Goal: Information Seeking & Learning: Check status

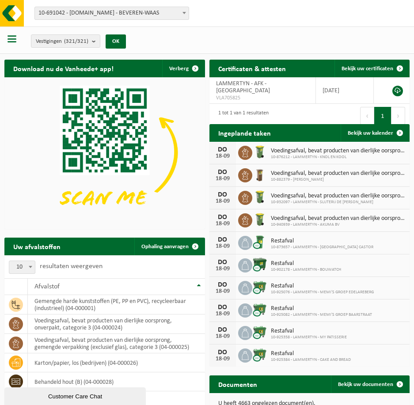
click at [136, 11] on span "10-691042 - [DOMAIN_NAME] - BEVEREN-WAAS" at bounding box center [112, 13] width 154 height 12
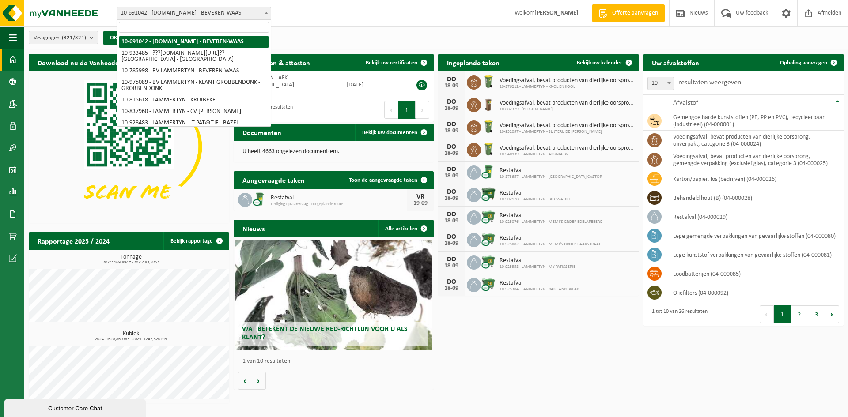
click at [152, 24] on input "search" at bounding box center [194, 27] width 150 height 11
click at [203, 27] on input "search" at bounding box center [194, 27] width 150 height 11
paste input "LAMMERTYN - MULTIPHARMA ROESELARE"
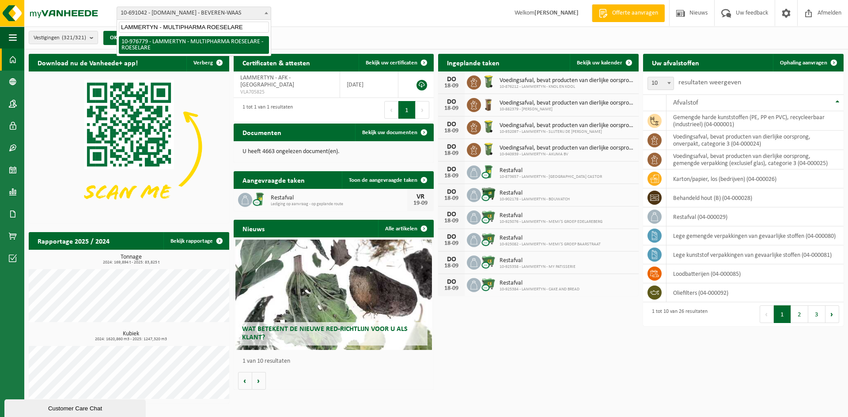
type input "LAMMERTYN - MULTIPHARMA ROESELARE"
select select "159070"
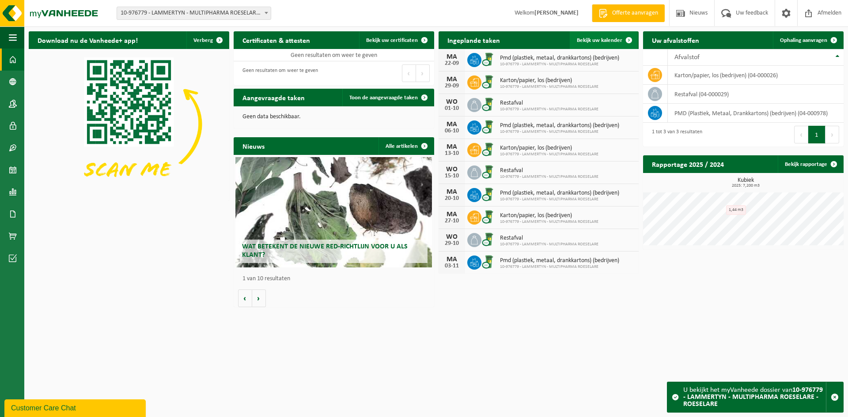
click at [601, 44] on link "Bekijk uw kalender" at bounding box center [604, 40] width 68 height 18
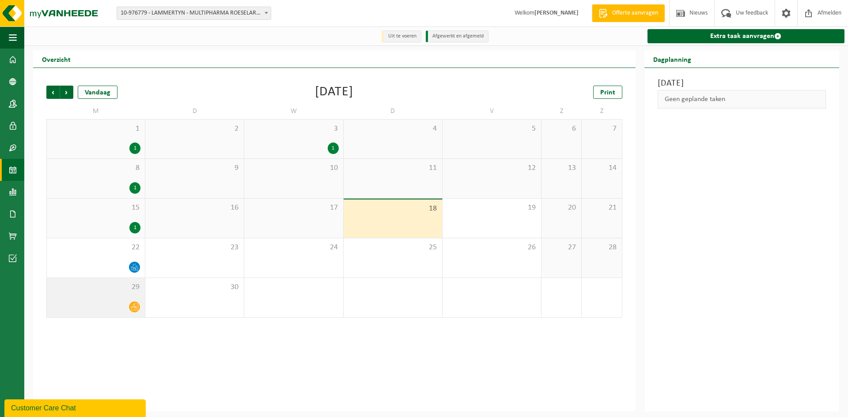
click at [120, 300] on div "29" at bounding box center [96, 297] width 98 height 39
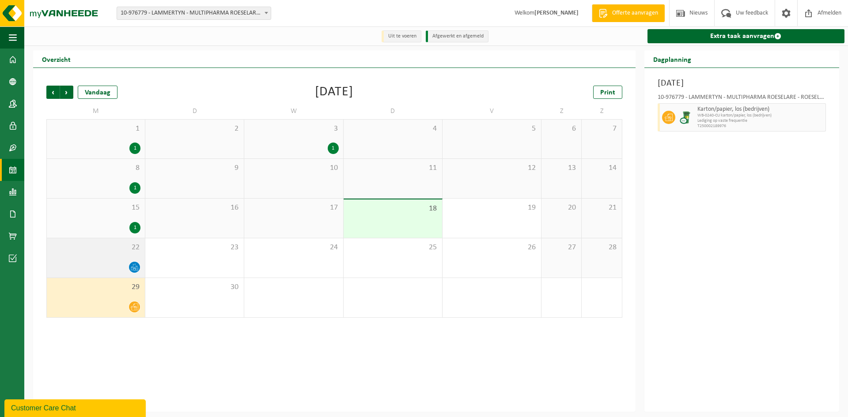
click at [126, 264] on div at bounding box center [95, 268] width 89 height 12
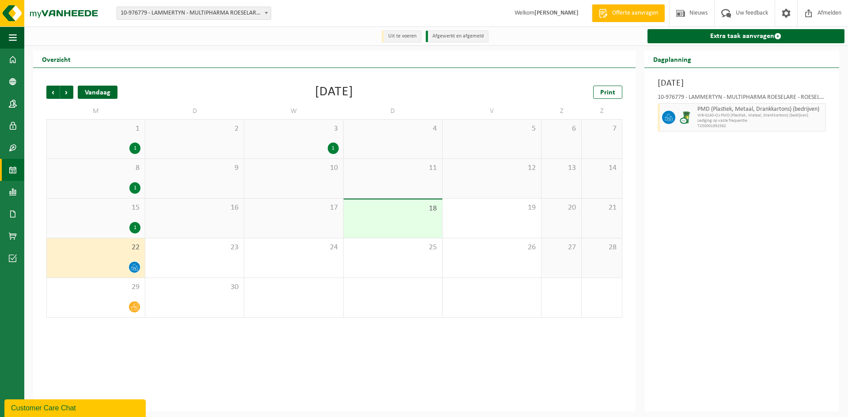
click at [100, 91] on div "Vandaag" at bounding box center [98, 92] width 40 height 13
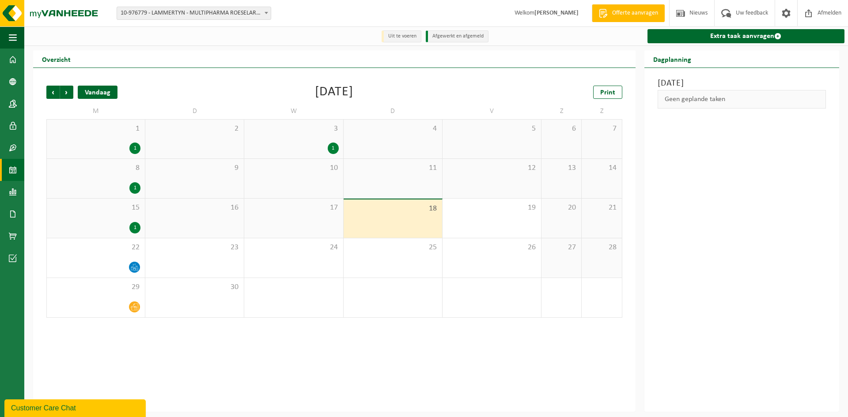
click at [104, 99] on div "Vandaag" at bounding box center [98, 92] width 40 height 13
click at [64, 95] on span "Volgende" at bounding box center [66, 92] width 13 height 13
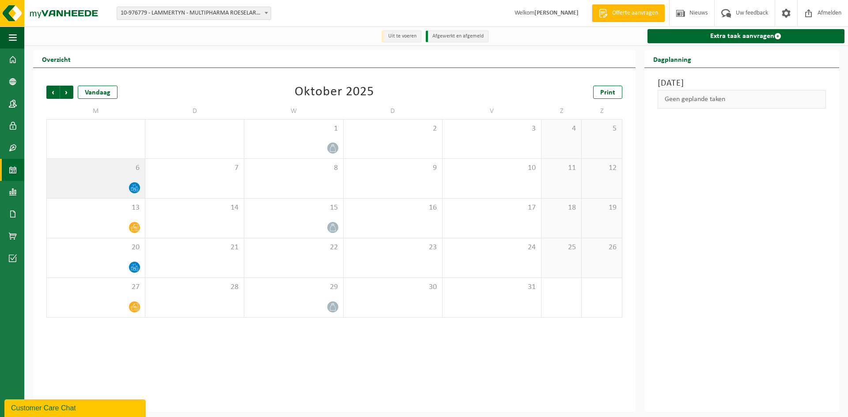
click at [133, 194] on div at bounding box center [95, 188] width 89 height 12
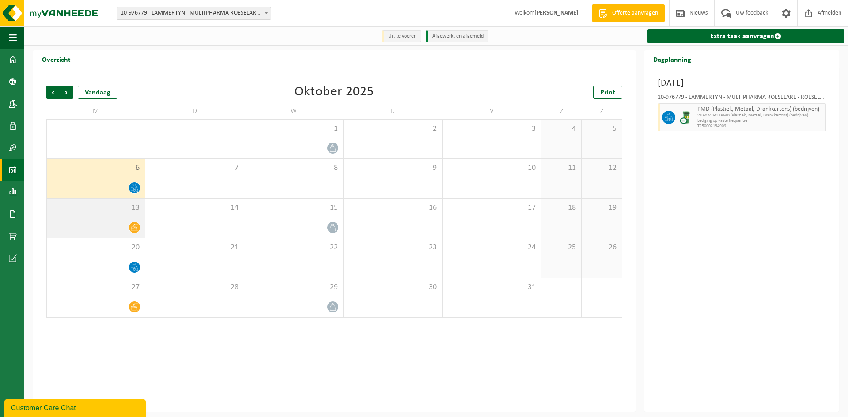
click at [131, 233] on span at bounding box center [134, 227] width 11 height 11
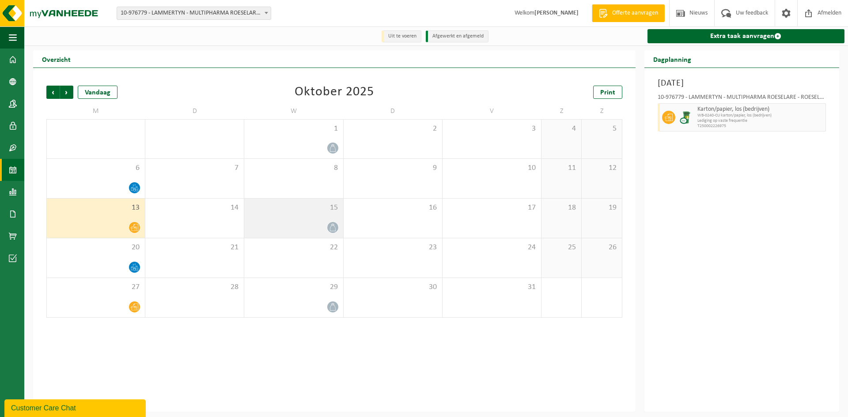
click at [326, 222] on div at bounding box center [294, 228] width 90 height 12
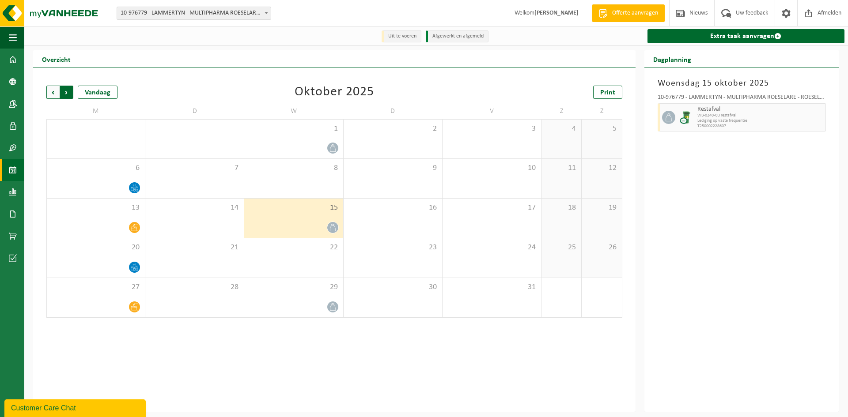
click at [56, 92] on span "Vorige" at bounding box center [52, 92] width 13 height 13
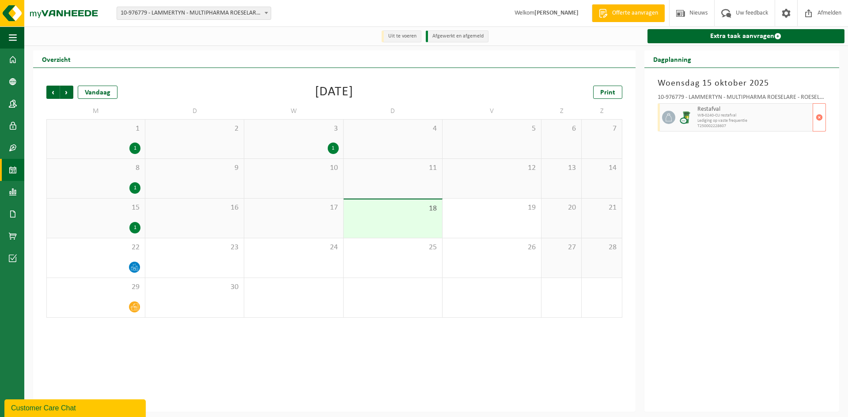
click at [663, 121] on span at bounding box center [668, 117] width 13 height 13
click at [55, 93] on span "Vorige" at bounding box center [52, 92] width 13 height 13
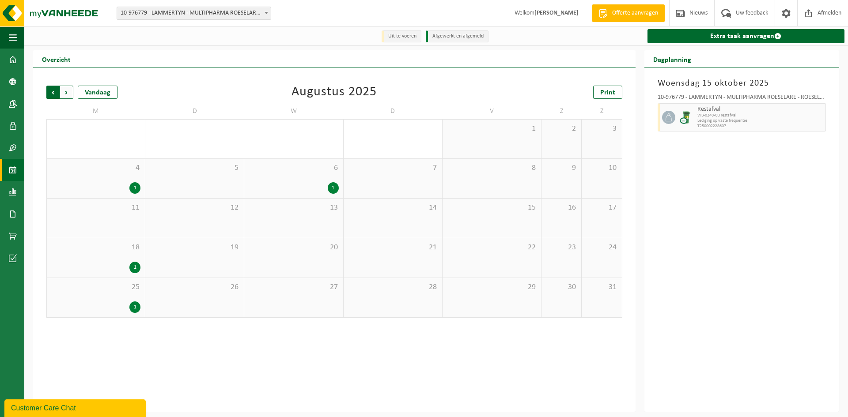
click at [69, 93] on span "Volgende" at bounding box center [66, 92] width 13 height 13
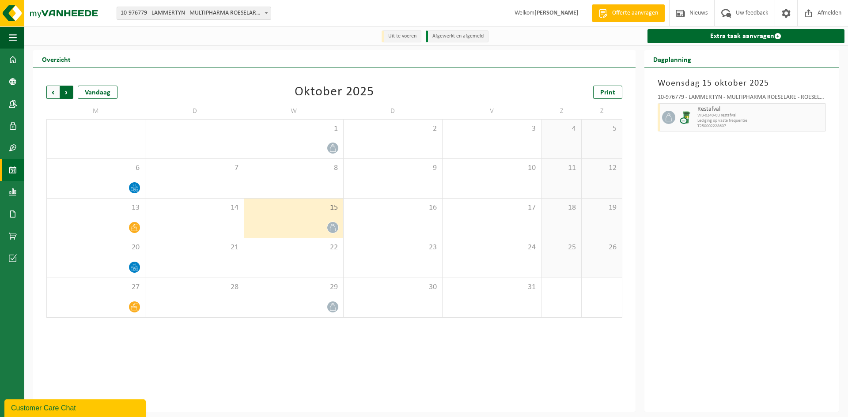
click at [52, 93] on span "Vorige" at bounding box center [52, 92] width 13 height 13
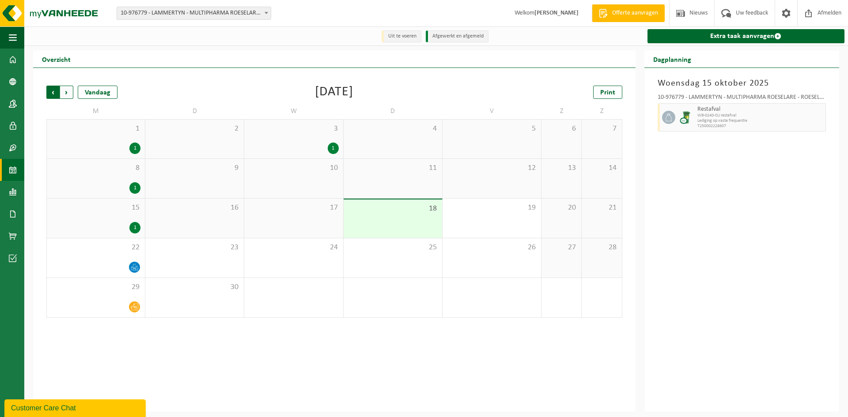
click at [71, 93] on span "Volgende" at bounding box center [66, 92] width 13 height 13
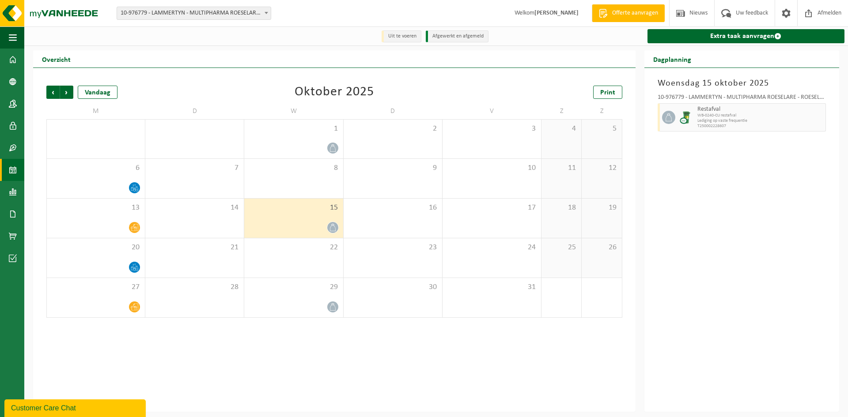
click at [322, 219] on div "15" at bounding box center [293, 218] width 99 height 39
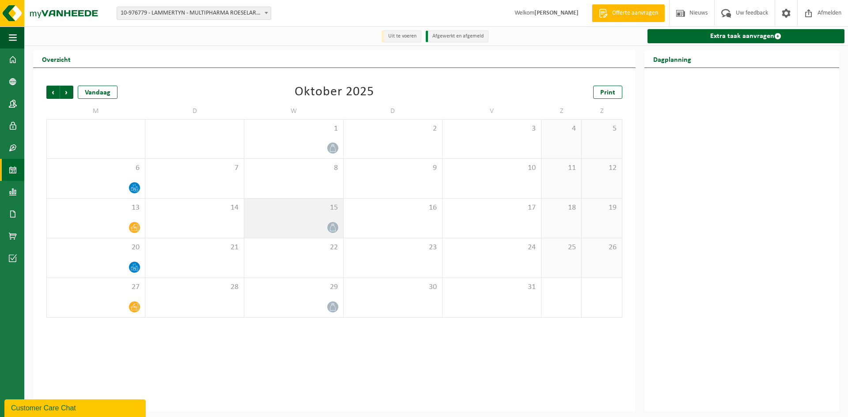
click at [330, 227] on icon at bounding box center [333, 228] width 8 height 8
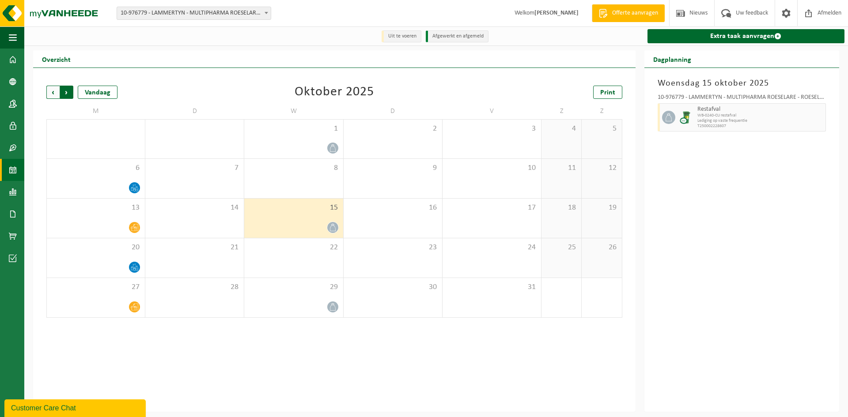
click at [53, 92] on span "Vorige" at bounding box center [52, 92] width 13 height 13
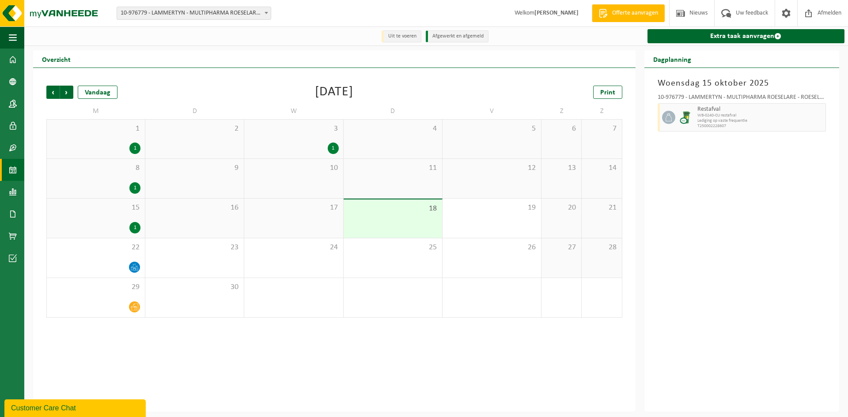
click at [131, 150] on div "1" at bounding box center [134, 148] width 11 height 11
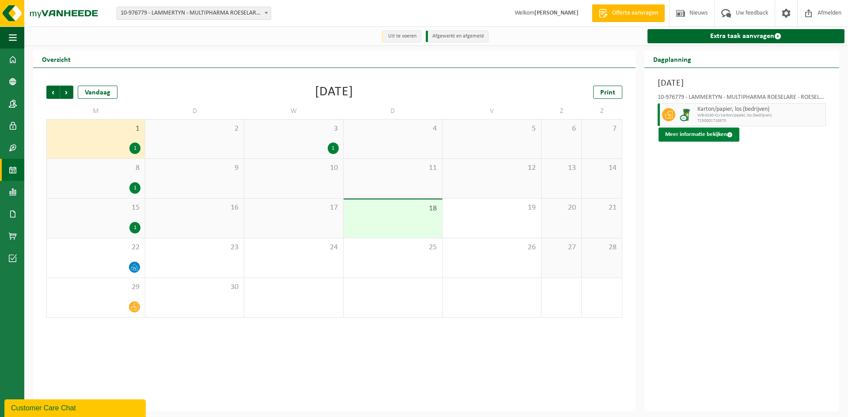
click at [704, 131] on button "Meer informatie bekijken" at bounding box center [699, 135] width 81 height 14
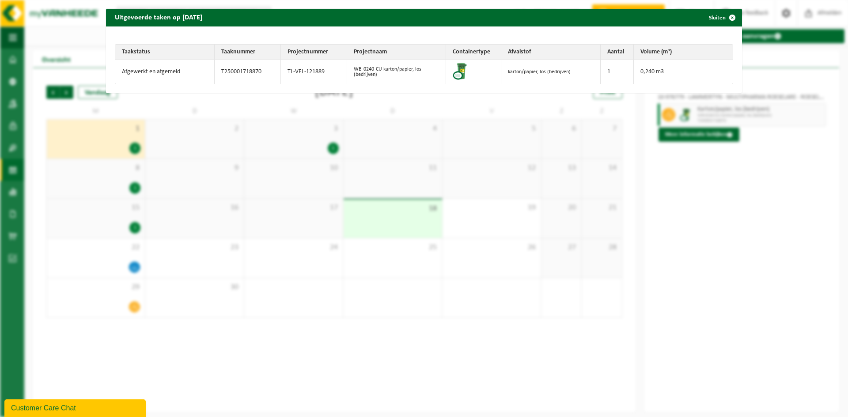
click at [750, 260] on div "Uitgevoerde taken op 2025-09-01 Sluiten Taakstatus Taaknummer Projectnummer Pro…" at bounding box center [424, 208] width 848 height 417
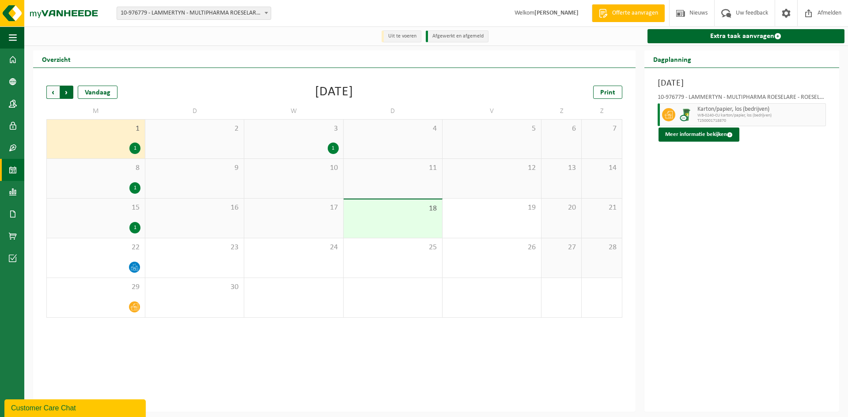
click at [57, 93] on span "Vorige" at bounding box center [52, 92] width 13 height 13
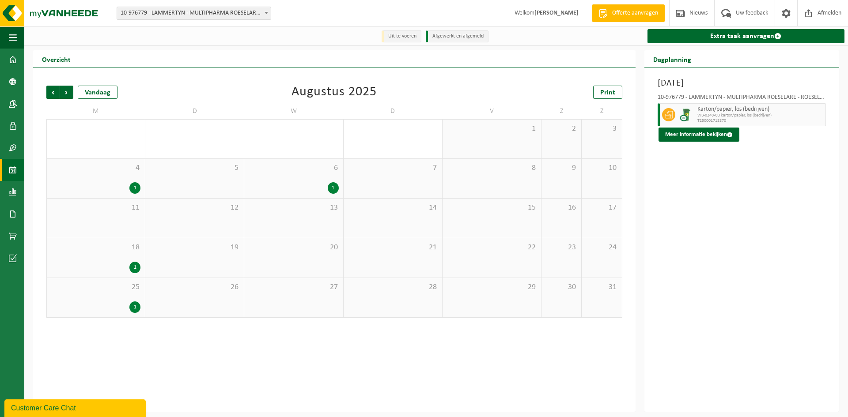
click at [326, 189] on div "1" at bounding box center [294, 187] width 90 height 11
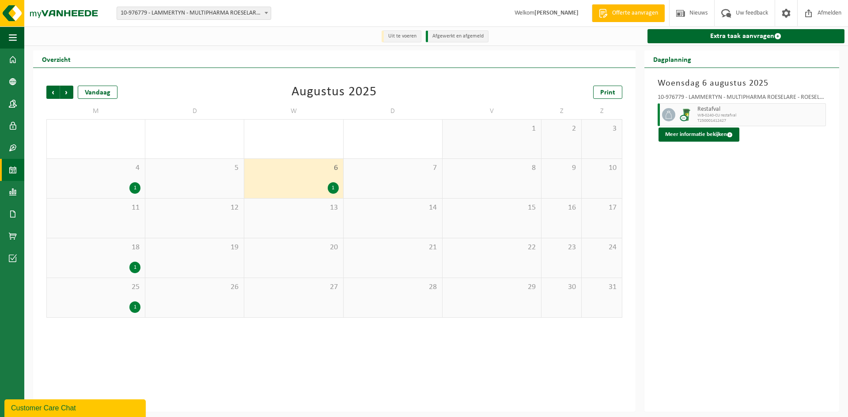
click at [336, 190] on div "1" at bounding box center [333, 187] width 11 height 11
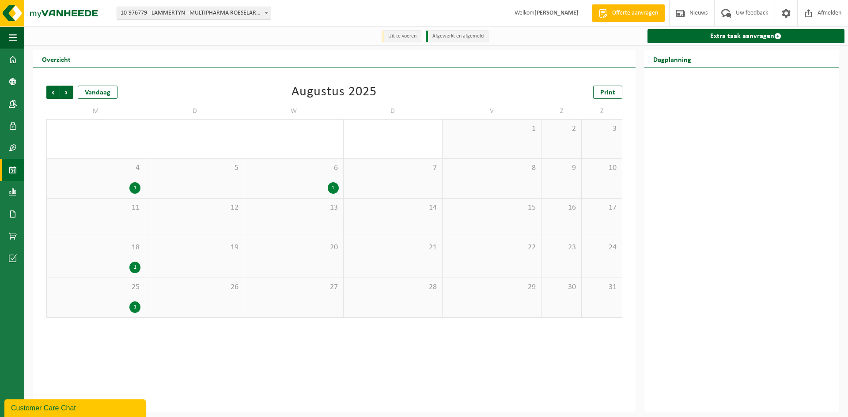
click at [336, 190] on div "1" at bounding box center [333, 187] width 11 height 11
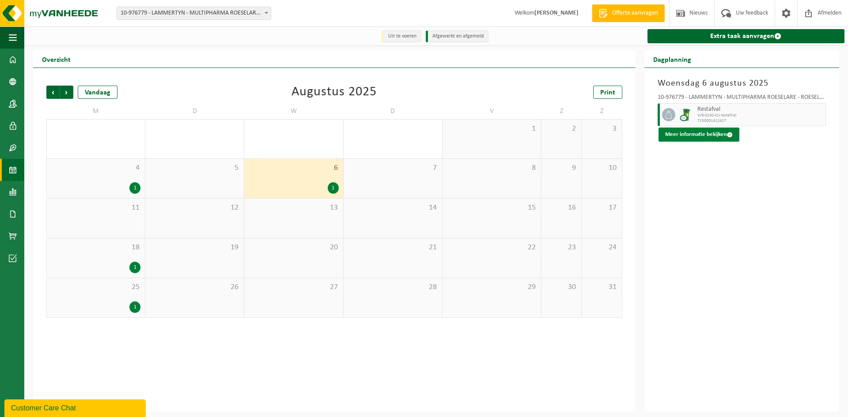
click at [710, 138] on button "Meer informatie bekijken" at bounding box center [699, 135] width 81 height 14
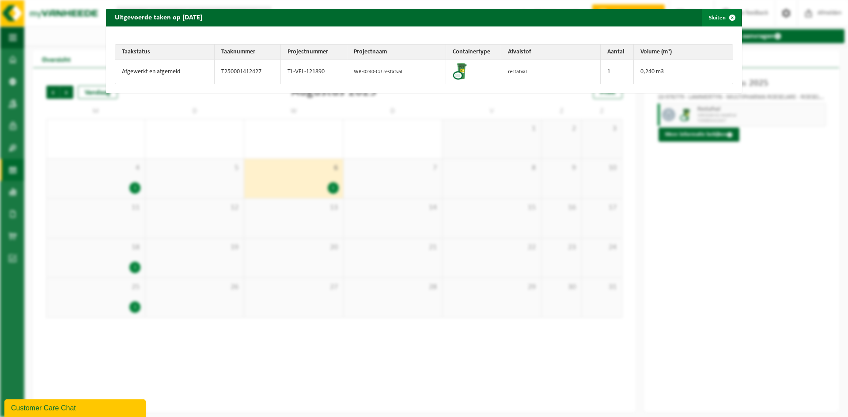
click at [728, 17] on span "button" at bounding box center [733, 18] width 18 height 18
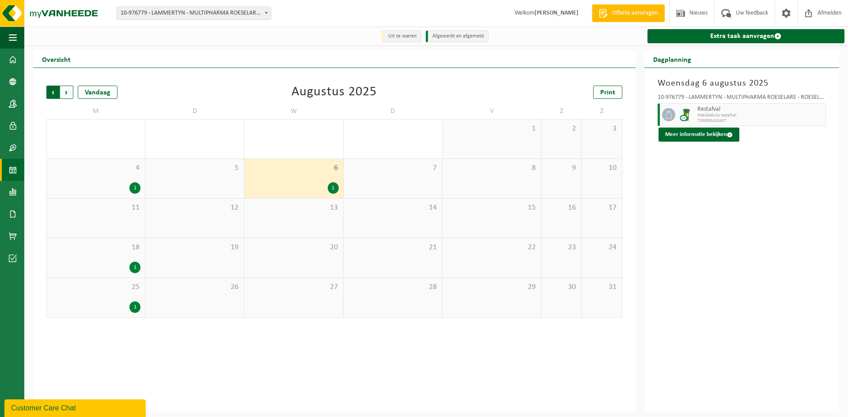
click at [68, 96] on span "Volgende" at bounding box center [66, 92] width 13 height 13
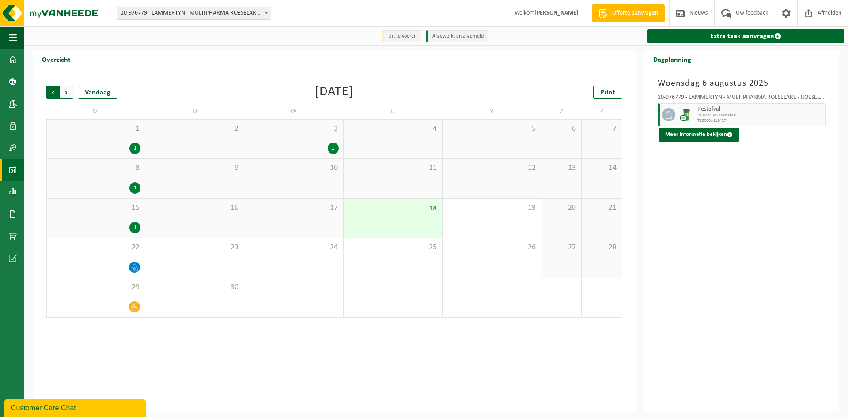
click at [66, 96] on span "Volgende" at bounding box center [66, 92] width 13 height 13
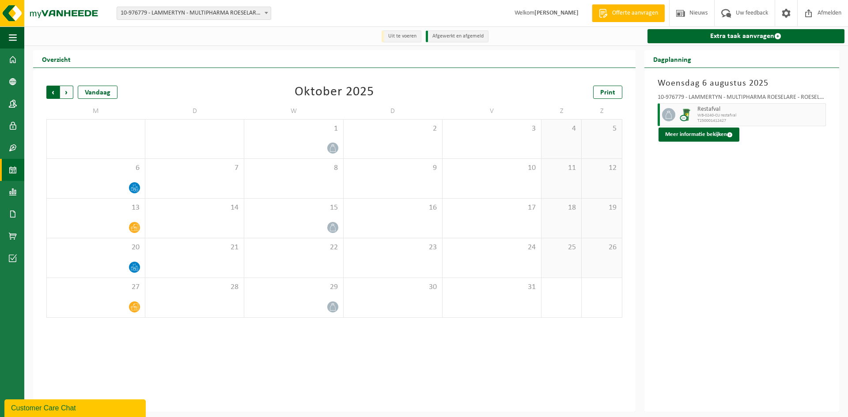
click at [66, 96] on span "Volgende" at bounding box center [66, 92] width 13 height 13
click at [47, 94] on span "Vorige" at bounding box center [52, 92] width 13 height 13
click at [51, 95] on span "Vorige" at bounding box center [52, 92] width 13 height 13
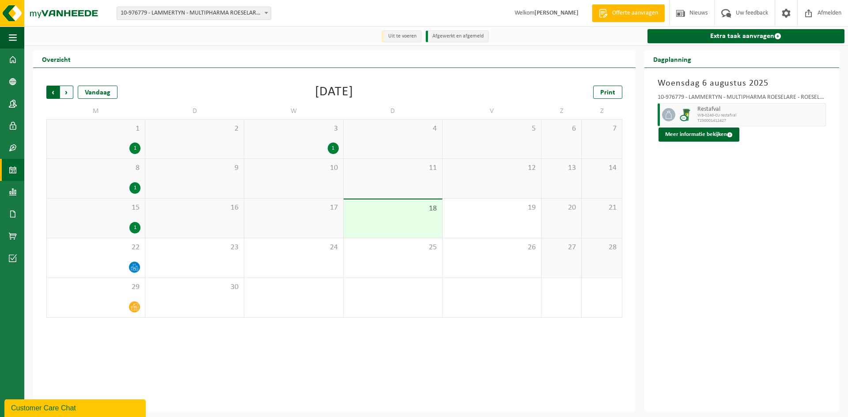
click at [66, 93] on span "Volgende" at bounding box center [66, 92] width 13 height 13
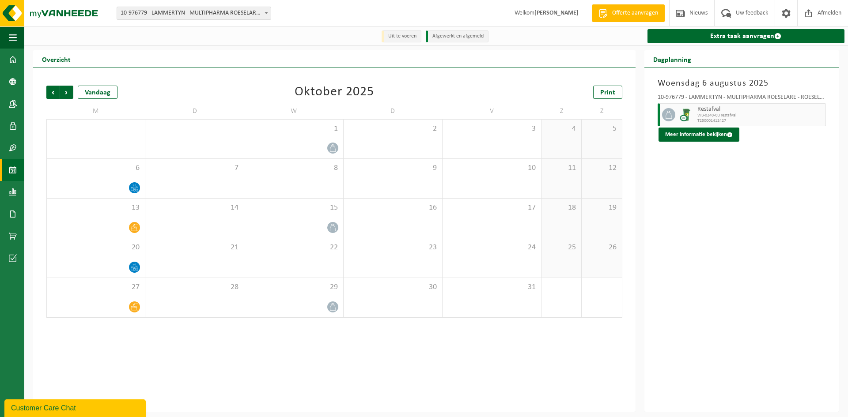
click at [66, 93] on span "Volgende" at bounding box center [66, 92] width 13 height 13
click at [53, 93] on span "Vorige" at bounding box center [52, 92] width 13 height 13
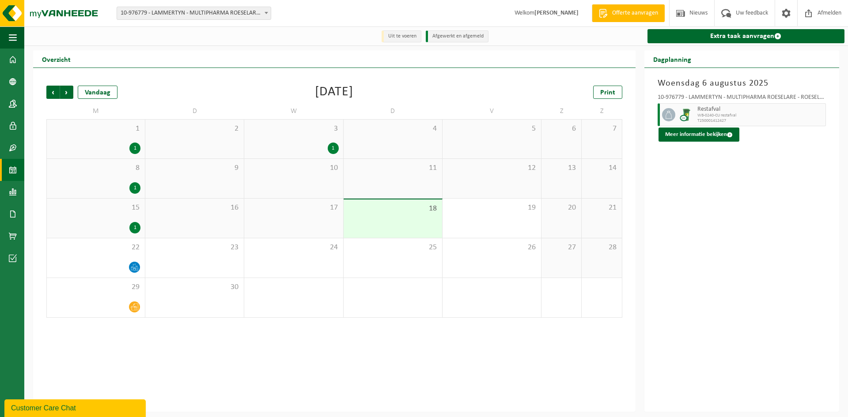
click at [331, 152] on div "1" at bounding box center [333, 148] width 11 height 11
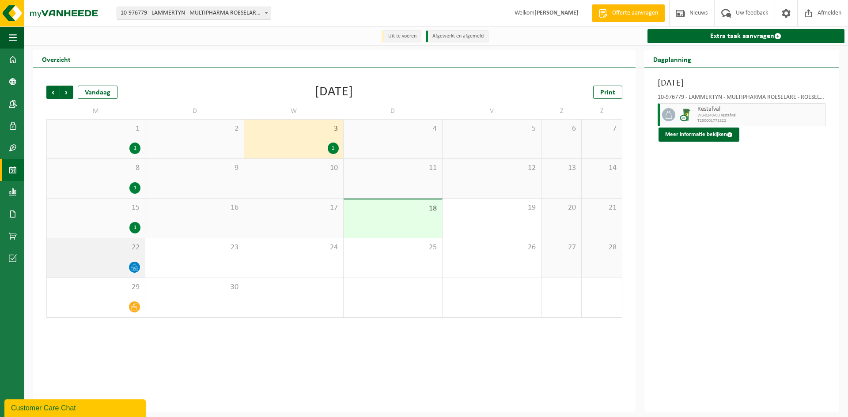
click at [135, 269] on icon at bounding box center [134, 269] width 2 height 3
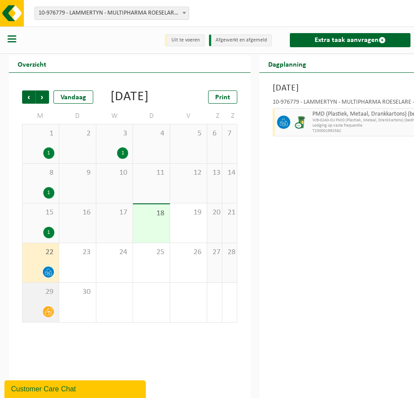
click at [47, 318] on span at bounding box center [48, 312] width 11 height 11
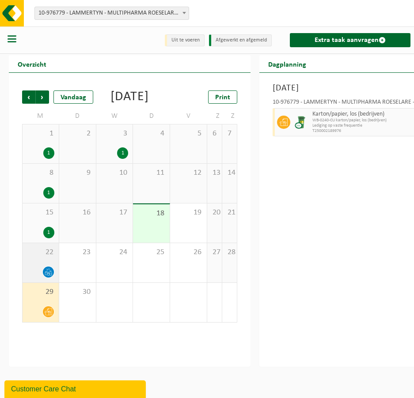
click at [51, 278] on span at bounding box center [48, 272] width 11 height 11
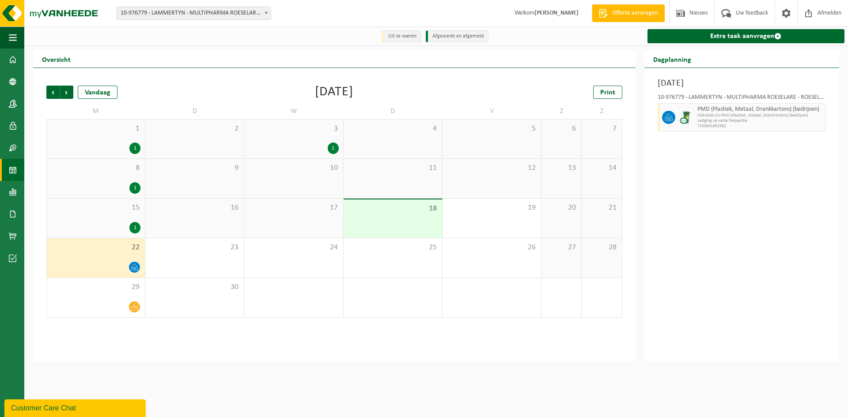
click at [389, 366] on div "Vestiging: 10-691042 - LAMMERTYN.NET - BEVEREN-WAAS 10-933485 - ???LAMMERTYN.NE…" at bounding box center [424, 208] width 848 height 417
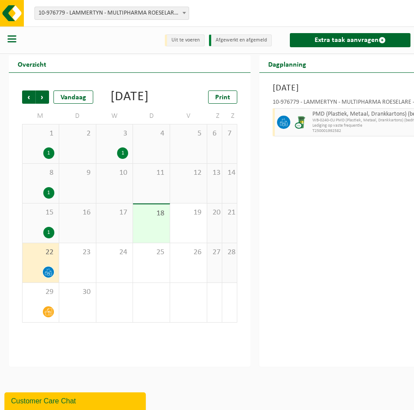
click at [52, 239] on div "1" at bounding box center [48, 232] width 11 height 11
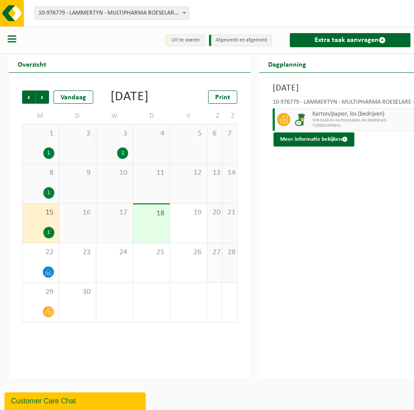
click at [54, 239] on div "1" at bounding box center [48, 232] width 11 height 11
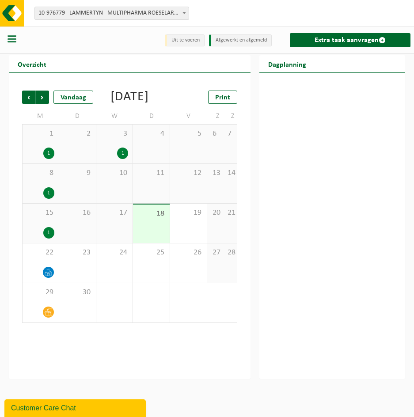
click at [54, 239] on div "1" at bounding box center [48, 232] width 11 height 11
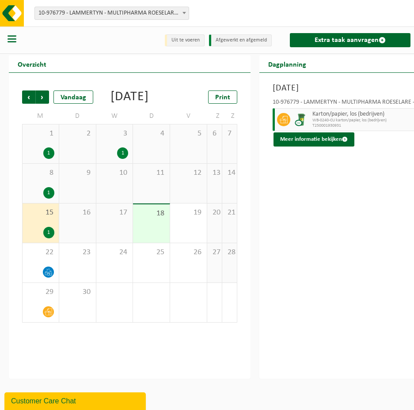
click at [128, 236] on div "17" at bounding box center [114, 223] width 37 height 39
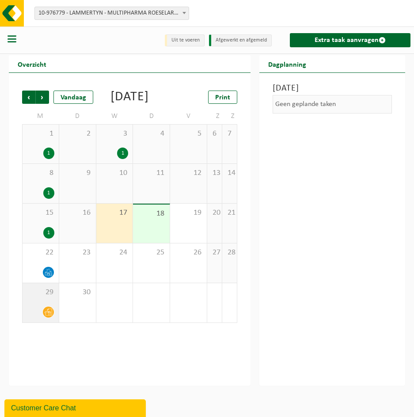
click at [43, 318] on div at bounding box center [40, 312] width 27 height 12
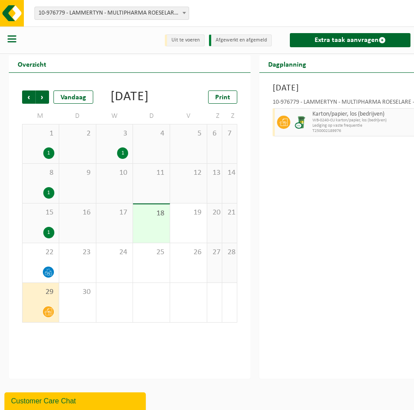
click at [54, 239] on div "1" at bounding box center [48, 232] width 11 height 11
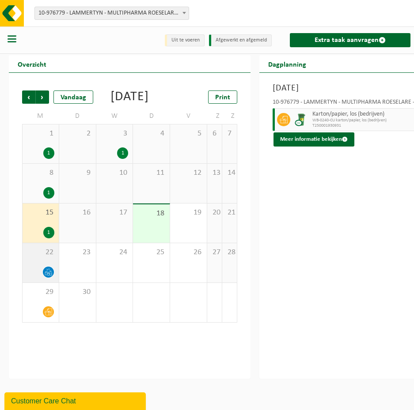
click at [43, 278] on div at bounding box center [40, 272] width 27 height 12
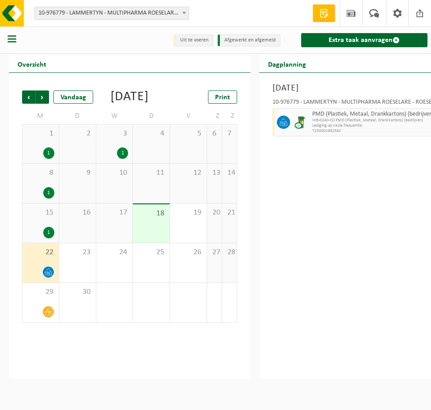
click at [23, 122] on td "M" at bounding box center [40, 116] width 37 height 16
click at [310, 125] on div at bounding box center [301, 122] width 18 height 28
click at [288, 125] on icon at bounding box center [284, 122] width 8 height 8
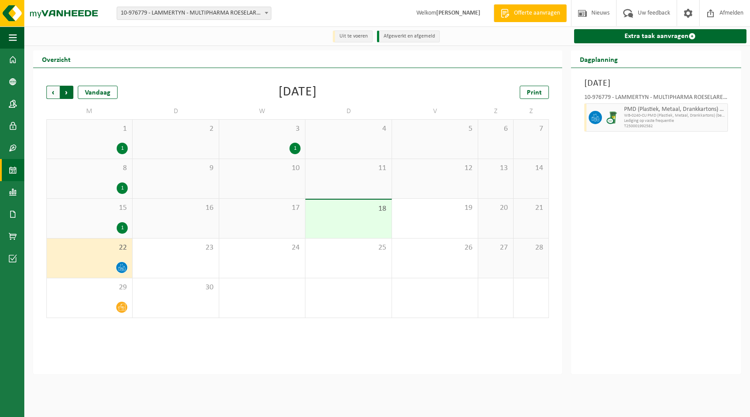
click at [55, 97] on span "Vorige" at bounding box center [52, 92] width 13 height 13
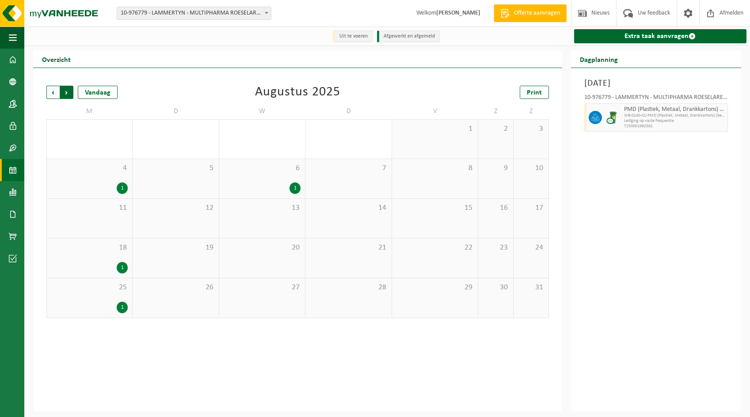
click at [56, 97] on span "Vorige" at bounding box center [52, 92] width 13 height 13
click at [301, 269] on div "23 1" at bounding box center [262, 258] width 86 height 39
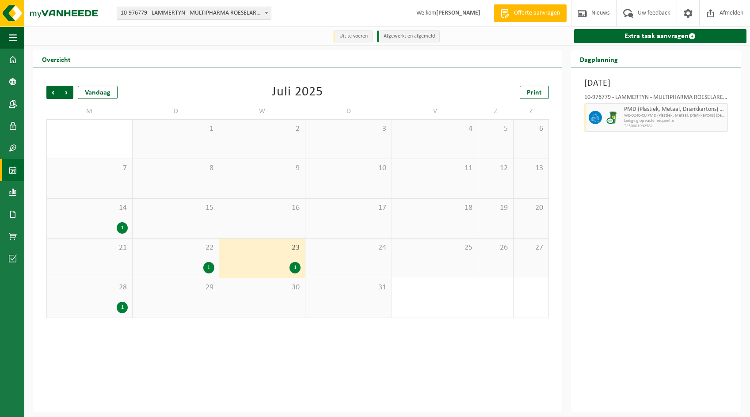
click at [296, 268] on div "1" at bounding box center [294, 267] width 11 height 11
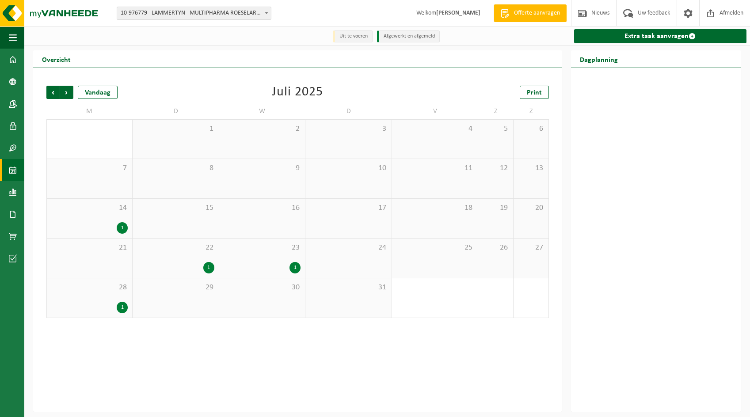
click at [296, 268] on div "1" at bounding box center [294, 267] width 11 height 11
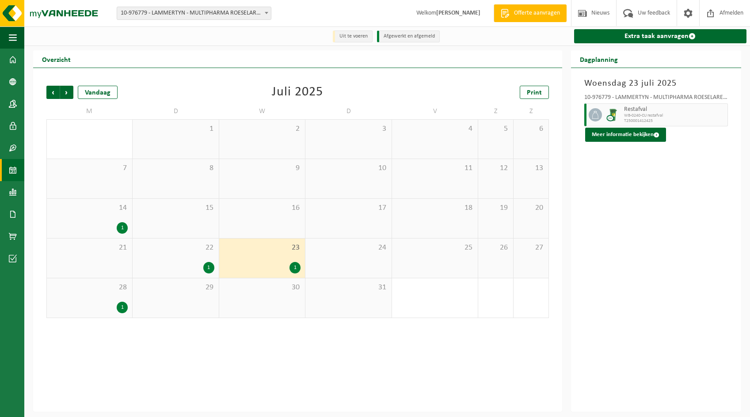
click at [287, 266] on div "1" at bounding box center [262, 267] width 77 height 11
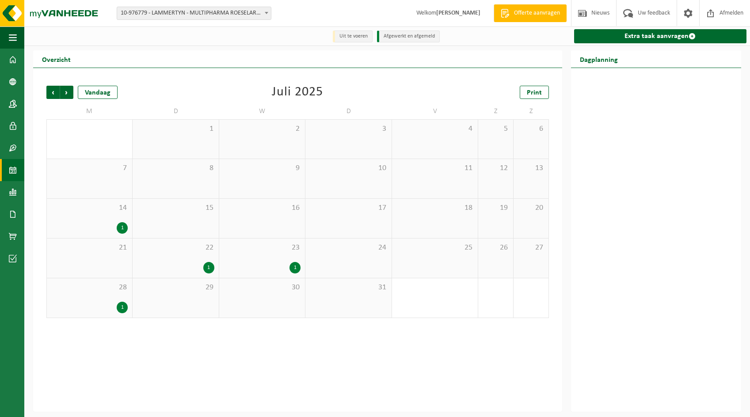
click at [288, 265] on div "1" at bounding box center [262, 267] width 77 height 11
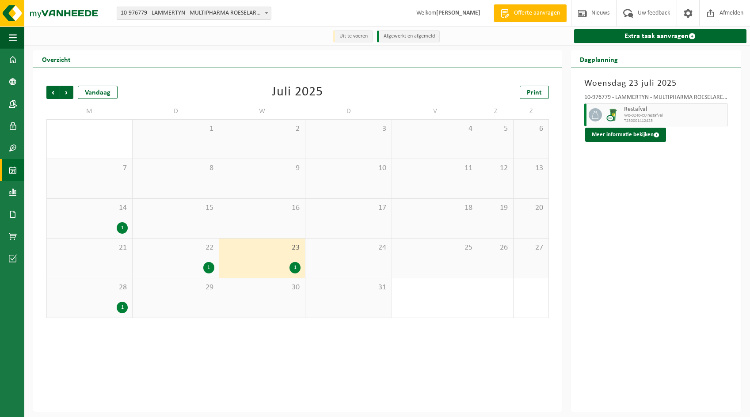
click at [641, 116] on span "WB-0240-CU restafval" at bounding box center [675, 115] width 102 height 5
click at [638, 138] on button "Meer informatie bekijken" at bounding box center [625, 135] width 81 height 14
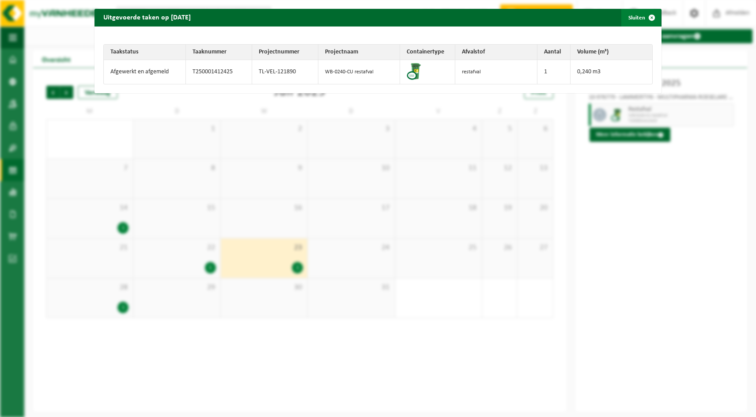
click at [647, 20] on span "button" at bounding box center [652, 18] width 18 height 18
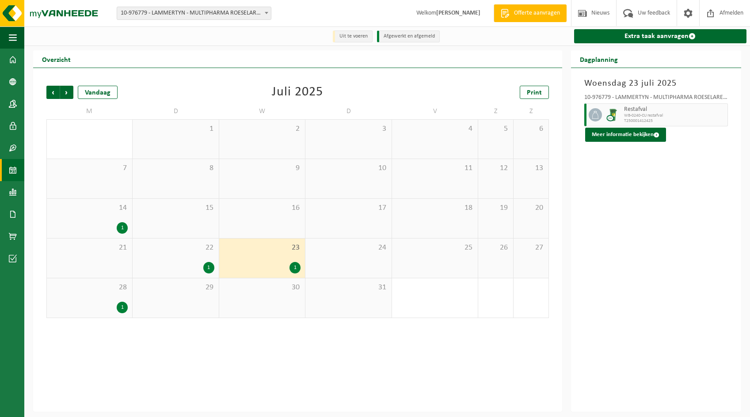
click at [643, 117] on span "WB-0240-CU restafval" at bounding box center [675, 115] width 102 height 5
click at [641, 134] on button "Meer informatie bekijken" at bounding box center [625, 135] width 81 height 14
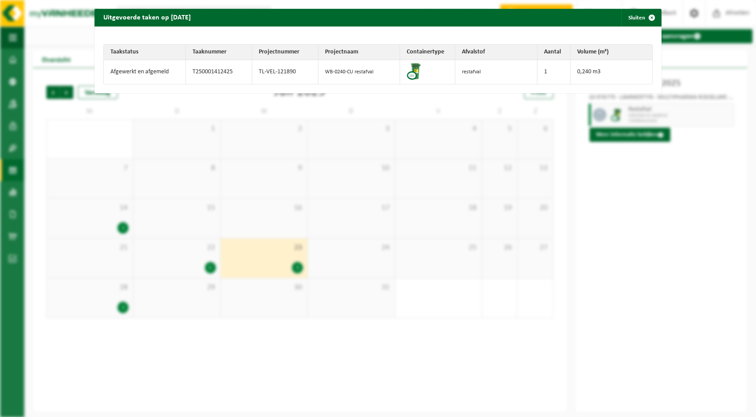
click at [625, 305] on div "Uitgevoerde taken op 2025-07-23 Sluiten Taakstatus Taaknummer Projectnummer Pro…" at bounding box center [378, 208] width 756 height 417
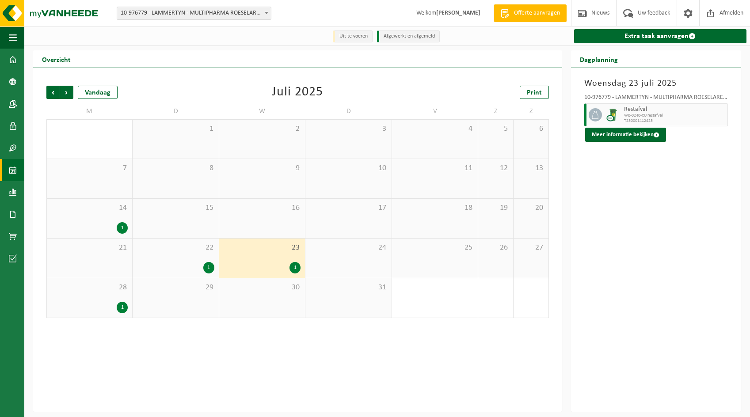
click at [123, 227] on div "1" at bounding box center [122, 227] width 11 height 11
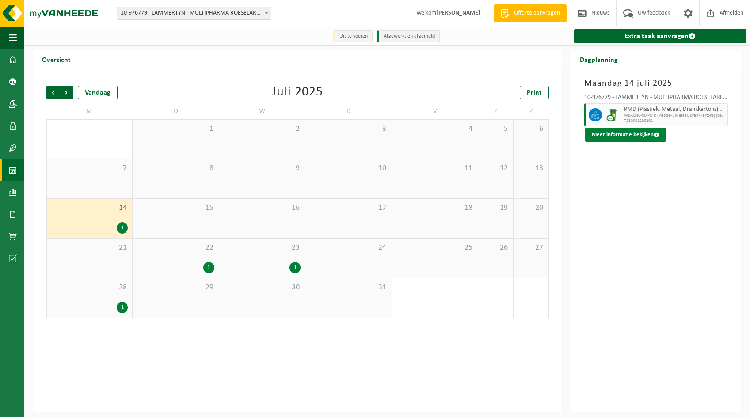
click at [594, 136] on button "Meer informatie bekijken" at bounding box center [625, 135] width 81 height 14
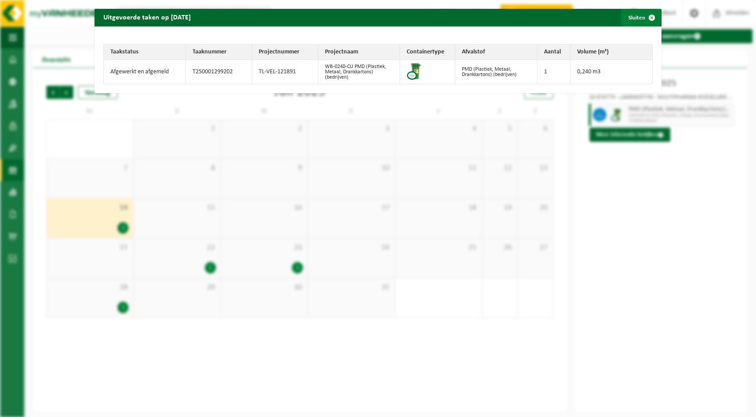
click at [643, 21] on span "button" at bounding box center [652, 18] width 18 height 18
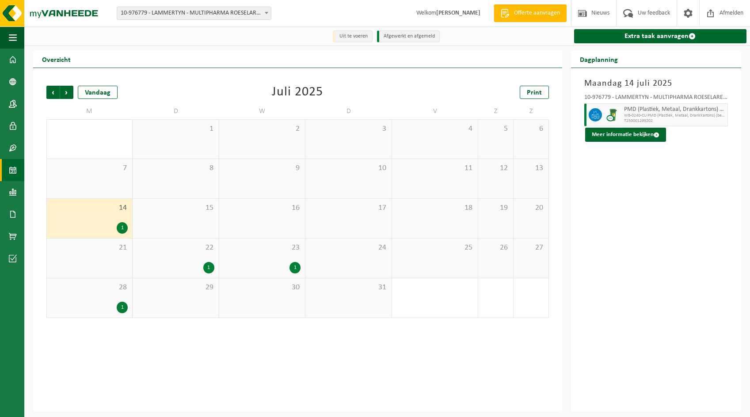
click at [123, 307] on div "1" at bounding box center [122, 307] width 11 height 11
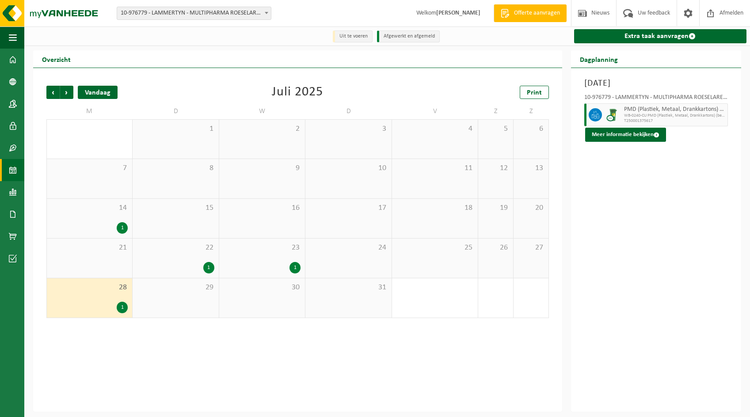
click at [98, 93] on div "Vandaag" at bounding box center [98, 92] width 40 height 13
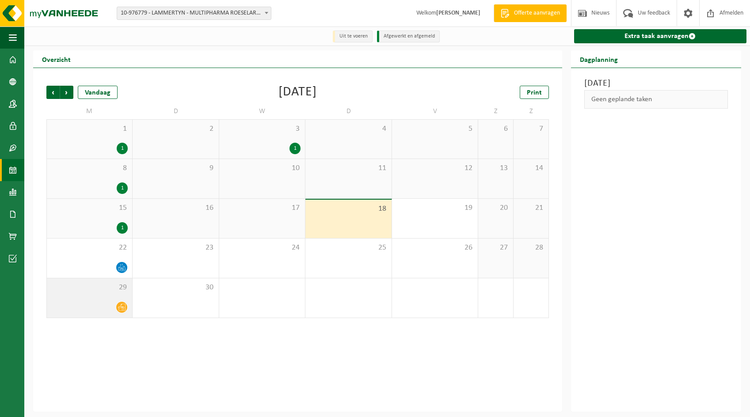
click at [122, 308] on icon at bounding box center [122, 307] width 8 height 7
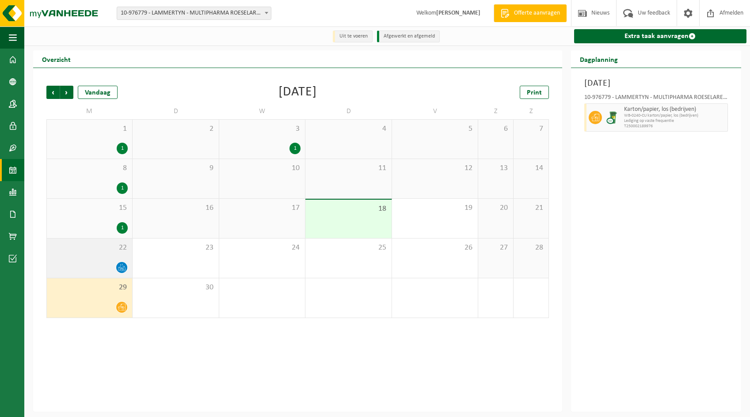
click at [121, 265] on icon at bounding box center [122, 268] width 8 height 8
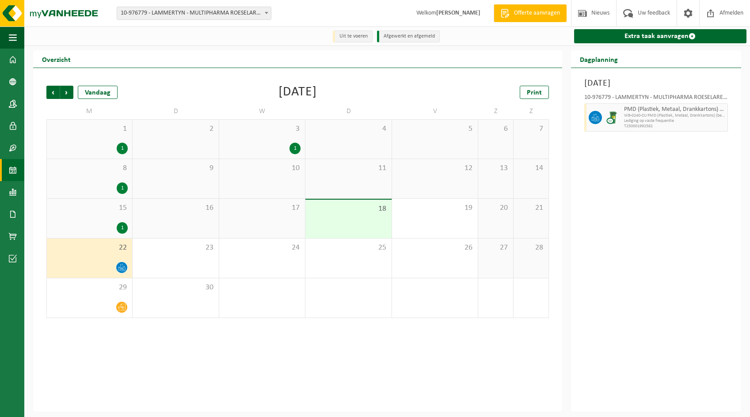
click at [604, 116] on div at bounding box center [613, 117] width 18 height 28
click at [115, 226] on div "1" at bounding box center [89, 227] width 76 height 11
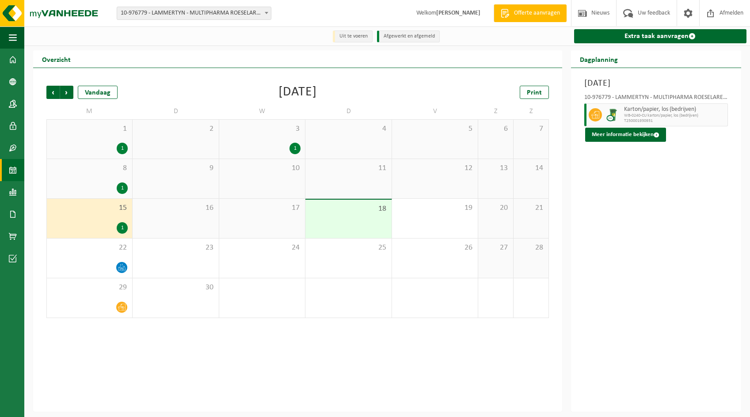
click at [126, 227] on div "1" at bounding box center [122, 227] width 11 height 11
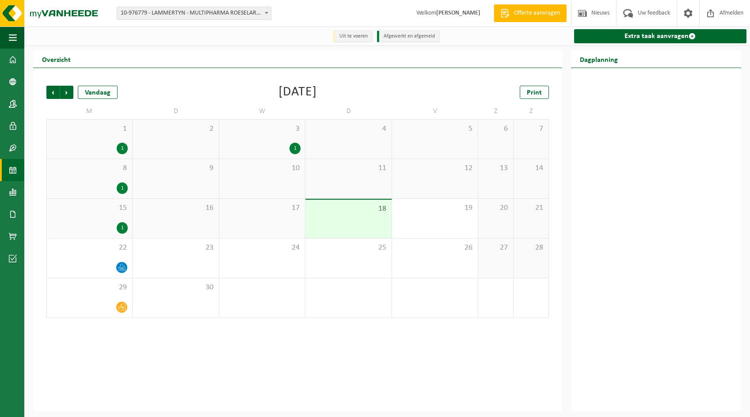
click at [126, 227] on div "1" at bounding box center [122, 227] width 11 height 11
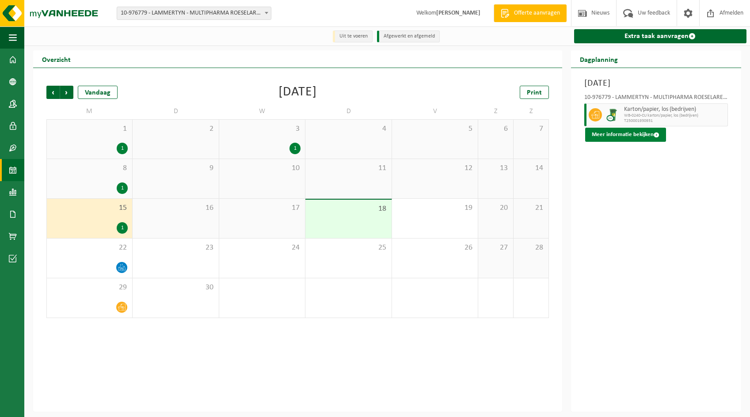
click at [608, 134] on button "Meer informatie bekijken" at bounding box center [625, 135] width 81 height 14
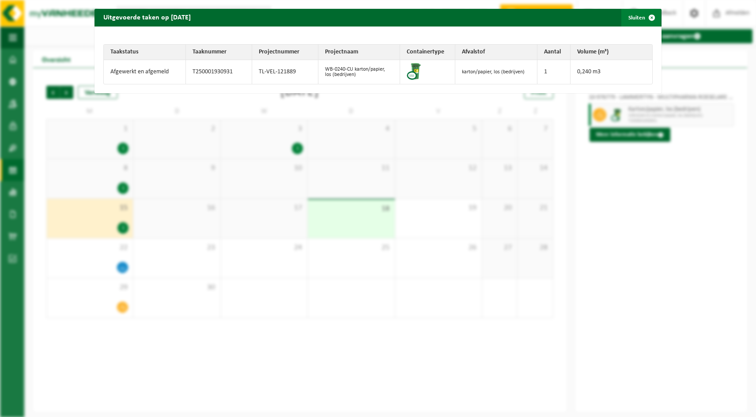
click at [646, 21] on span "button" at bounding box center [652, 18] width 18 height 18
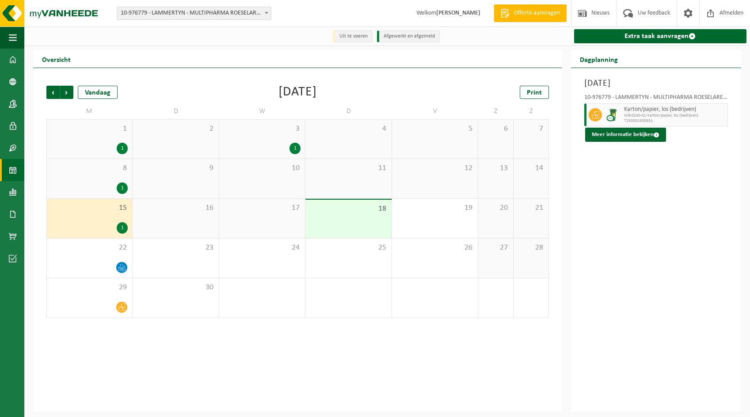
click at [120, 190] on div "1" at bounding box center [122, 187] width 11 height 11
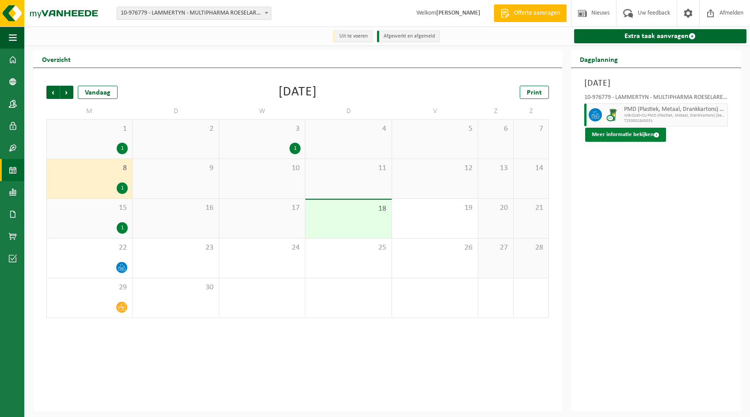
click at [647, 133] on button "Meer informatie bekijken" at bounding box center [625, 135] width 81 height 14
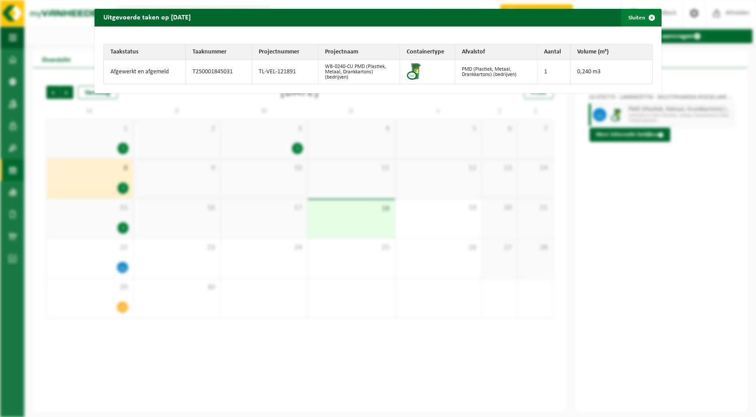
click at [643, 20] on span "button" at bounding box center [652, 18] width 18 height 18
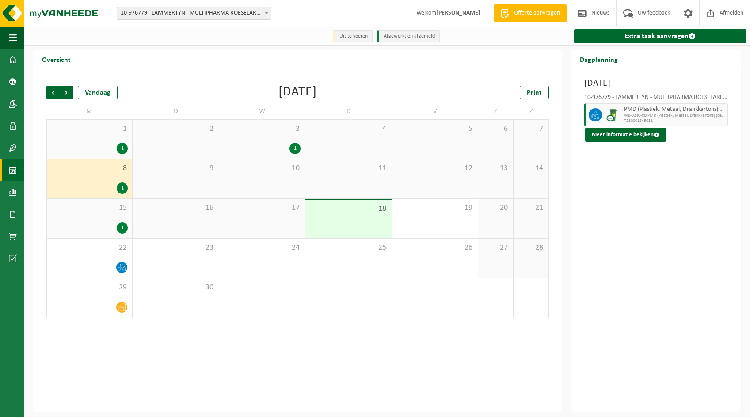
click at [296, 144] on div "1" at bounding box center [294, 148] width 11 height 11
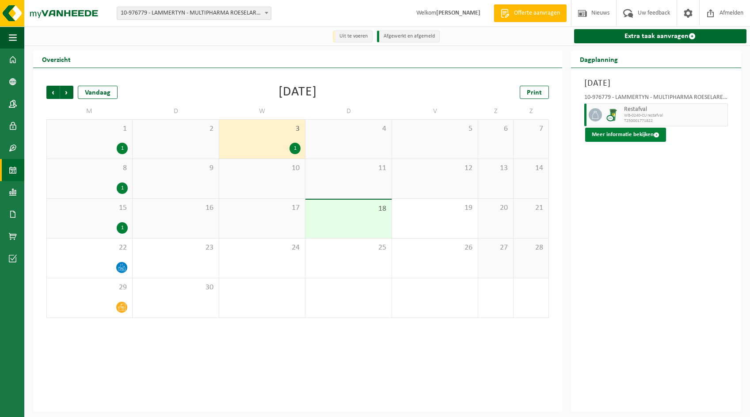
click at [600, 136] on button "Meer informatie bekijken" at bounding box center [625, 135] width 81 height 14
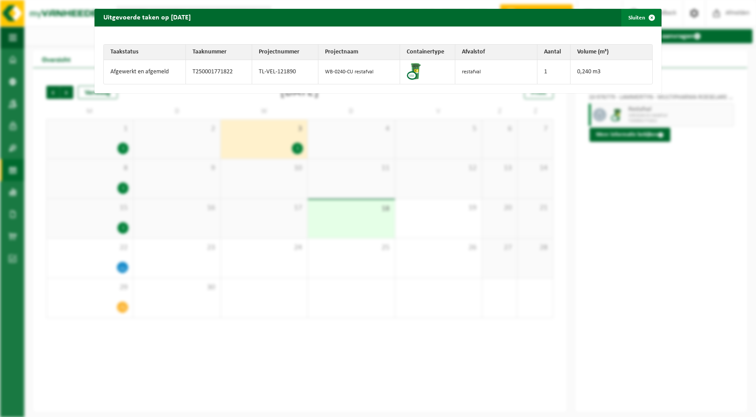
click at [645, 17] on span "button" at bounding box center [652, 18] width 18 height 18
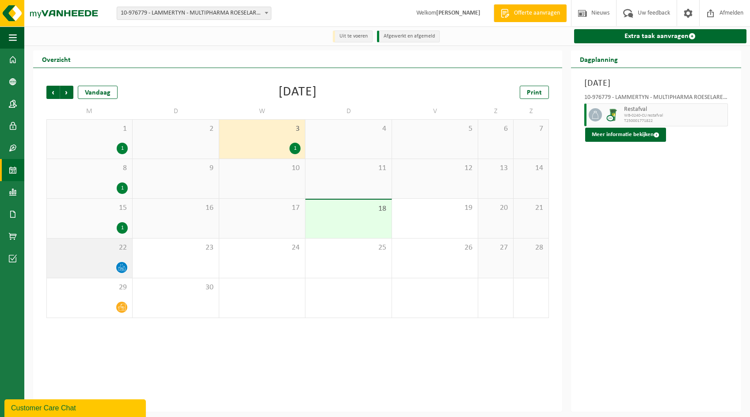
click at [124, 269] on icon at bounding box center [122, 268] width 8 height 8
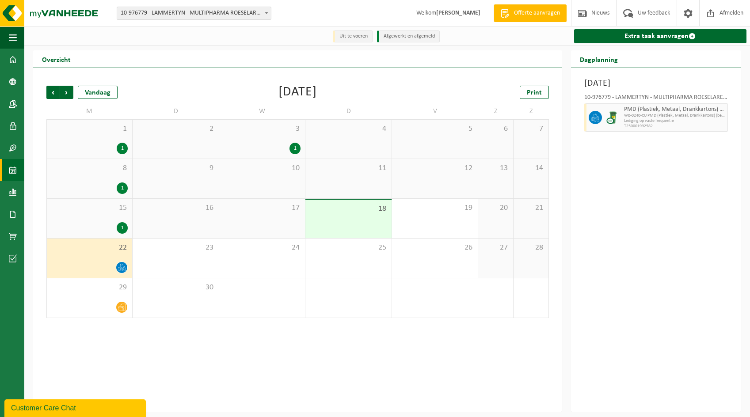
click at [705, 250] on div "Maandag 22 september 2025 10-976779 - LAMMERTYN - MULTIPHARMA ROESELARE - ROESE…" at bounding box center [656, 240] width 171 height 344
click at [281, 151] on div "1" at bounding box center [262, 148] width 77 height 11
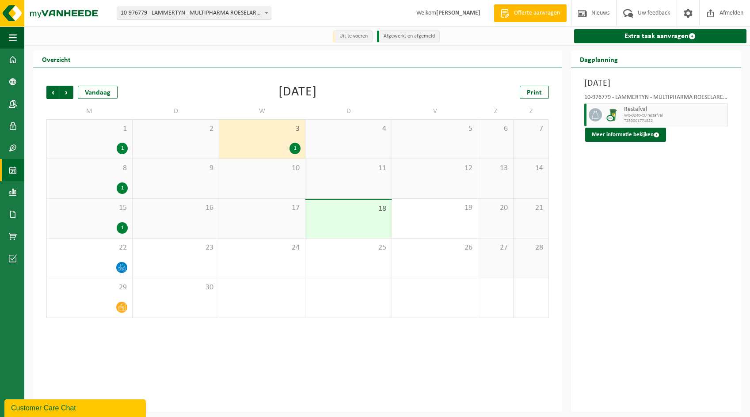
click at [292, 144] on div "1" at bounding box center [294, 148] width 11 height 11
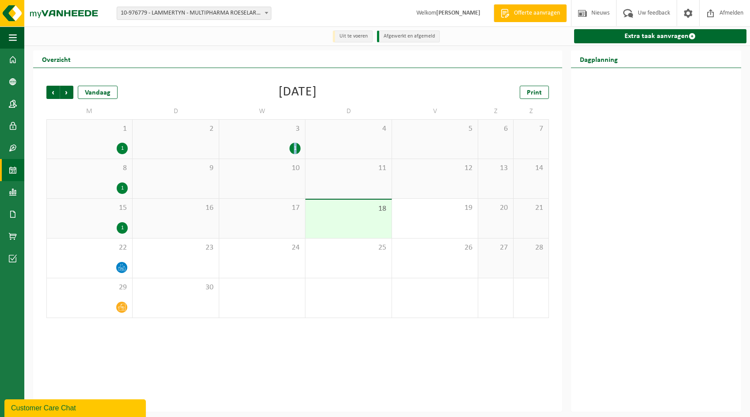
click at [295, 149] on div "1" at bounding box center [294, 148] width 11 height 11
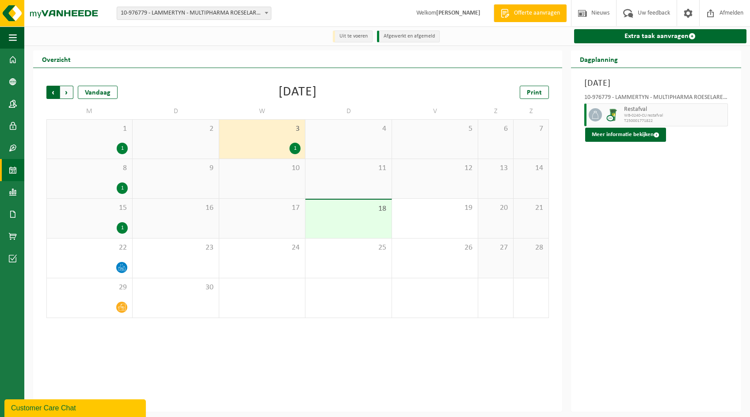
click at [68, 88] on span "Volgende" at bounding box center [66, 92] width 13 height 13
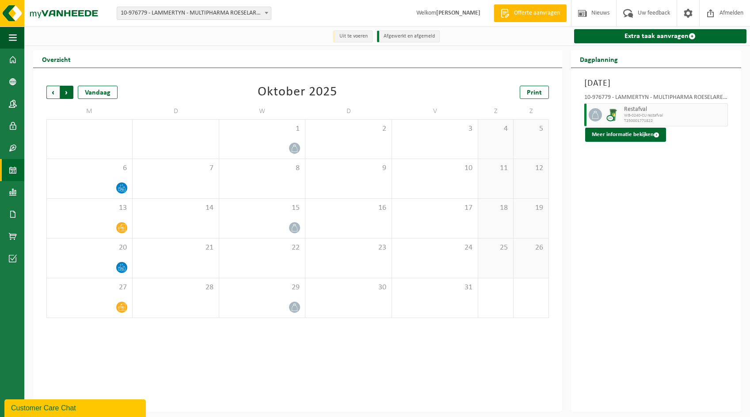
click at [50, 94] on span "Vorige" at bounding box center [52, 92] width 13 height 13
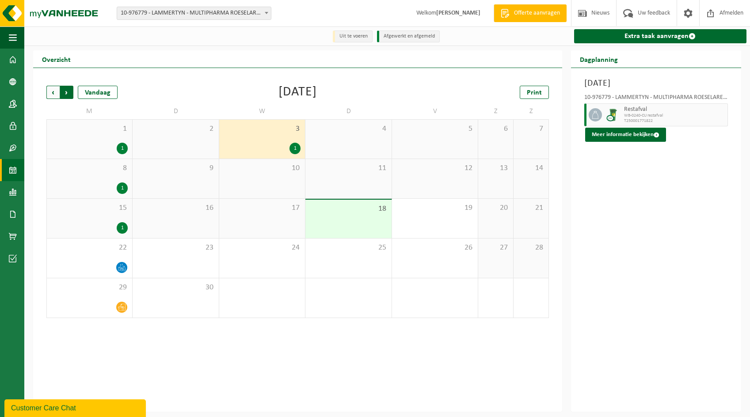
click at [54, 93] on span "Vorige" at bounding box center [52, 92] width 13 height 13
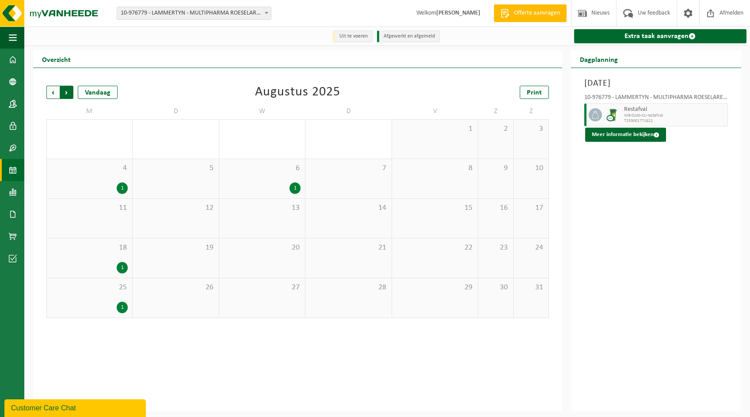
click at [53, 93] on span "Vorige" at bounding box center [52, 92] width 13 height 13
click at [51, 96] on span "Vorige" at bounding box center [52, 92] width 13 height 13
click at [63, 87] on span "Volgende" at bounding box center [66, 92] width 13 height 13
click at [66, 94] on span "Volgende" at bounding box center [66, 92] width 13 height 13
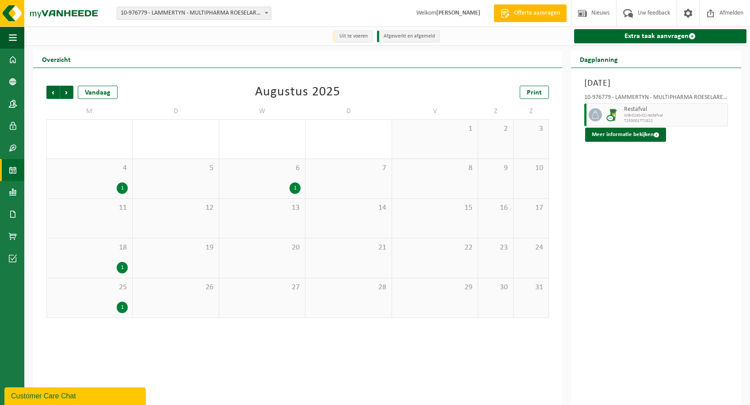
click at [151, 13] on span "10-976779 - LAMMERTYN - MULTIPHARMA ROESELARE - ROESELARE" at bounding box center [194, 13] width 154 height 12
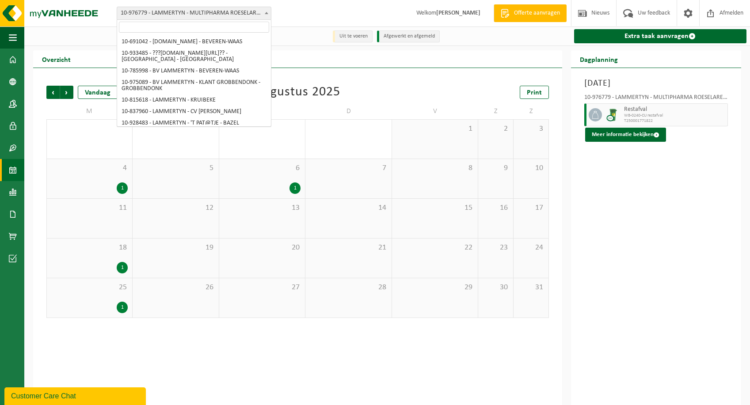
scroll to position [2898, 0]
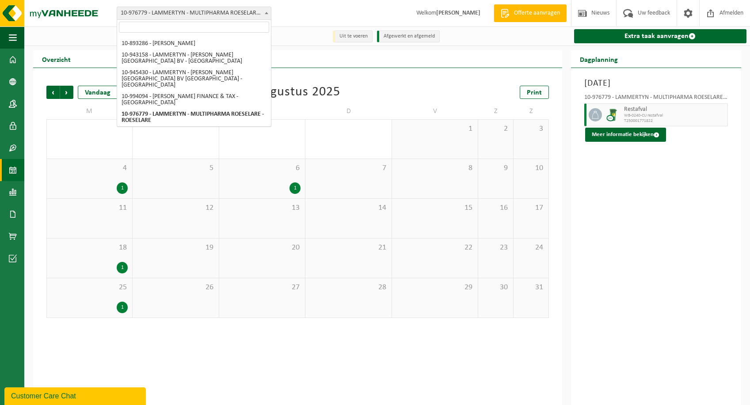
select select "131844"
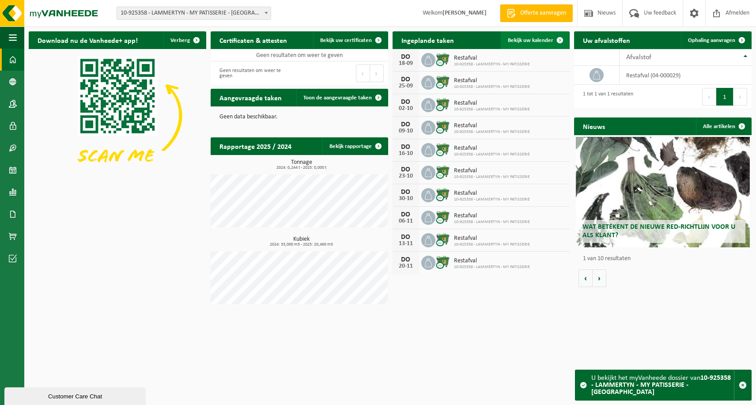
click at [550, 41] on span "Bekijk uw kalender" at bounding box center [530, 41] width 45 height 6
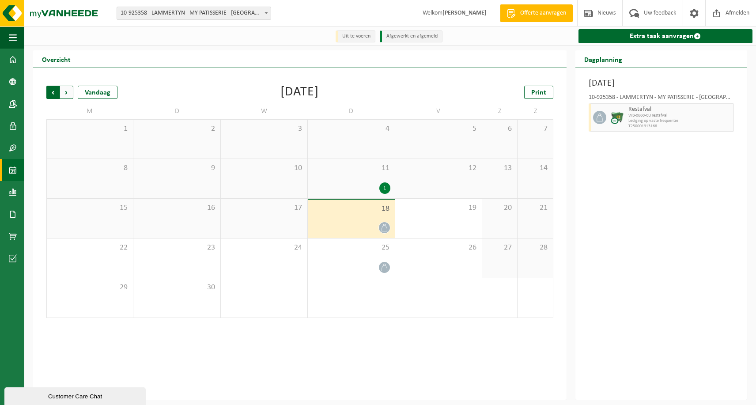
click at [66, 93] on span "Volgende" at bounding box center [66, 92] width 13 height 13
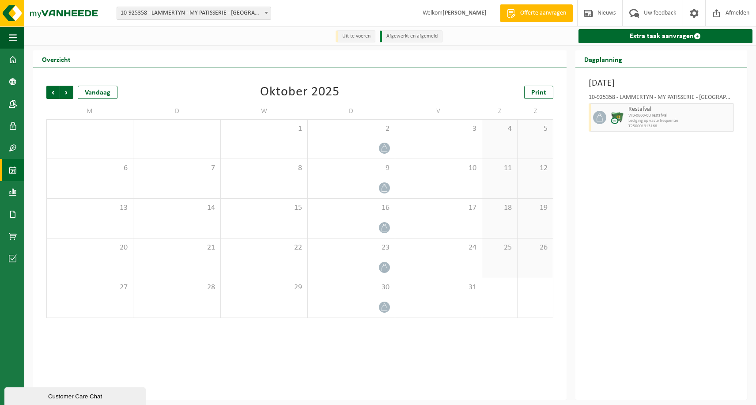
click at [66, 93] on span "Volgende" at bounding box center [66, 92] width 13 height 13
click at [53, 94] on span "Vorige" at bounding box center [52, 92] width 13 height 13
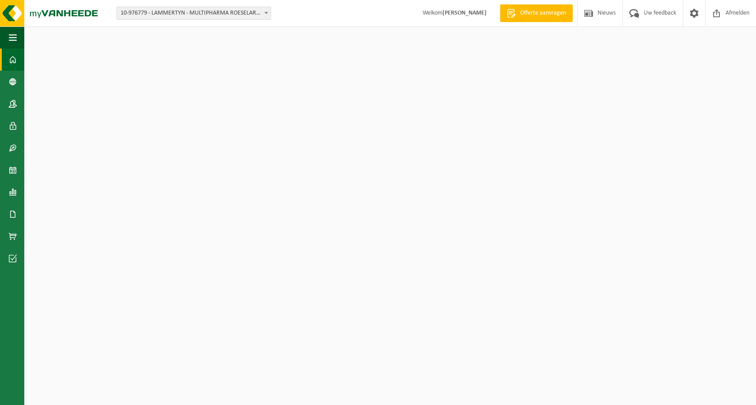
select select "159070"
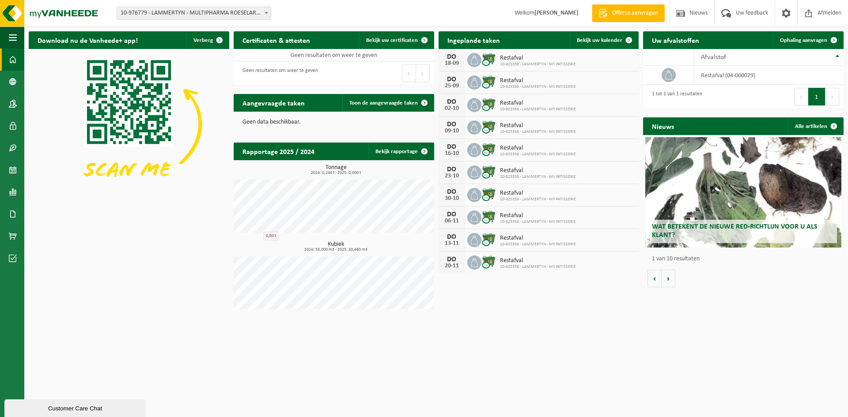
click at [646, 15] on span "Offerte aanvragen" at bounding box center [635, 13] width 50 height 9
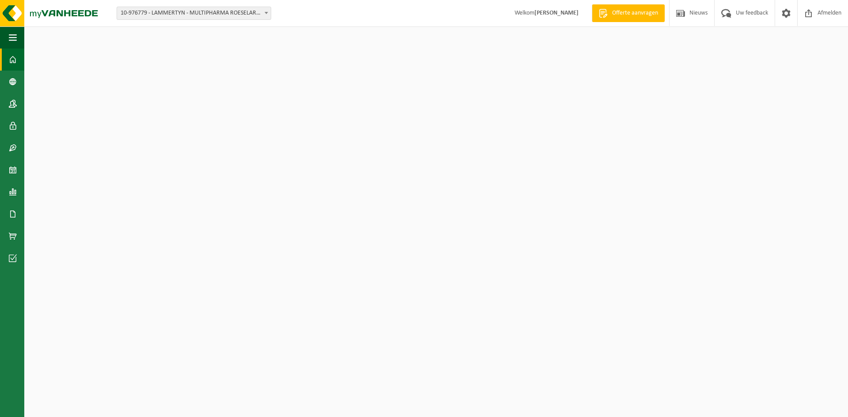
select select "159070"
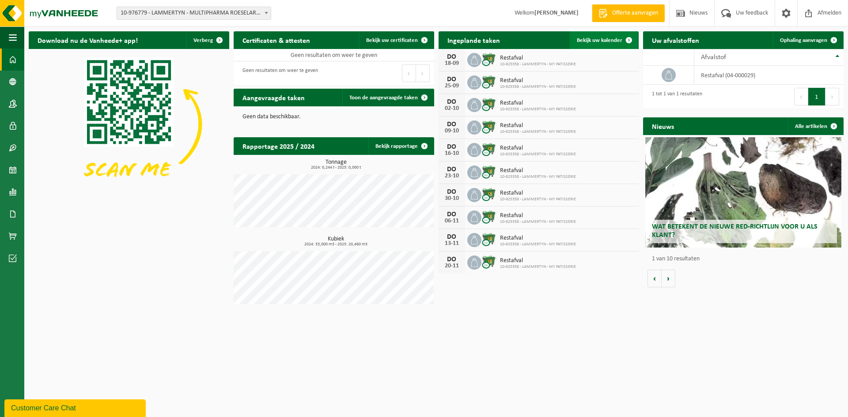
click at [598, 42] on span "Bekijk uw kalender" at bounding box center [599, 41] width 45 height 6
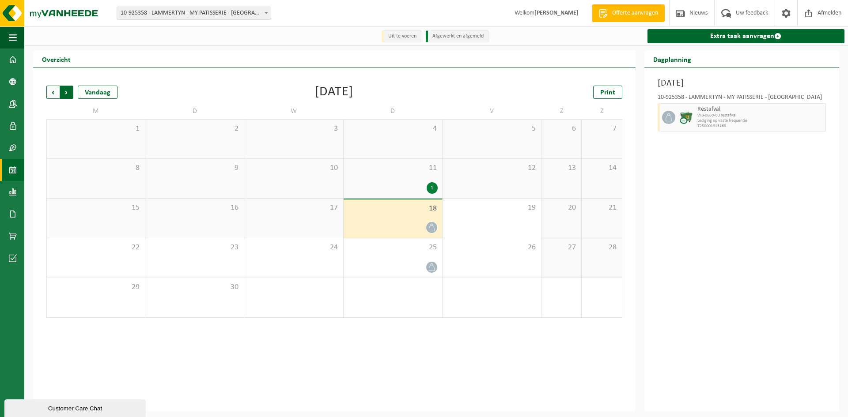
click at [50, 99] on span "Vorige" at bounding box center [52, 92] width 13 height 13
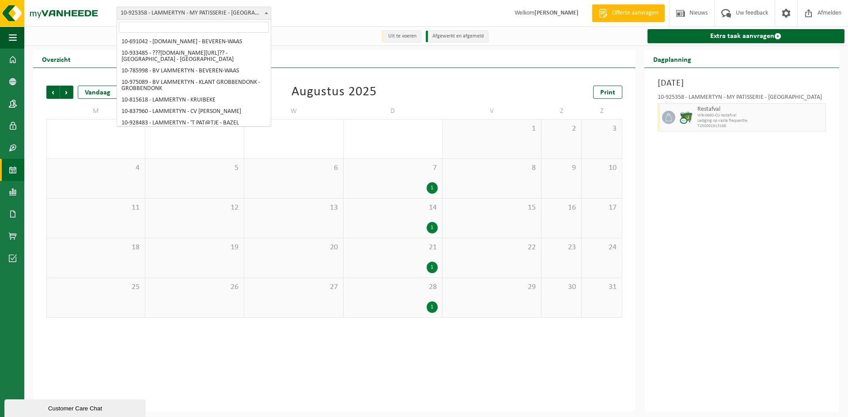
click at [200, 14] on span "10-925358 - LAMMERTYN - MY PATISSERIE - [GEOGRAPHIC_DATA]" at bounding box center [194, 13] width 154 height 12
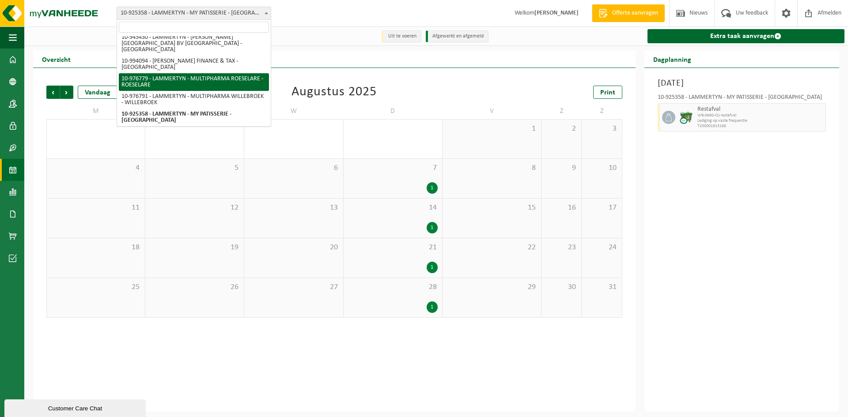
select select "159070"
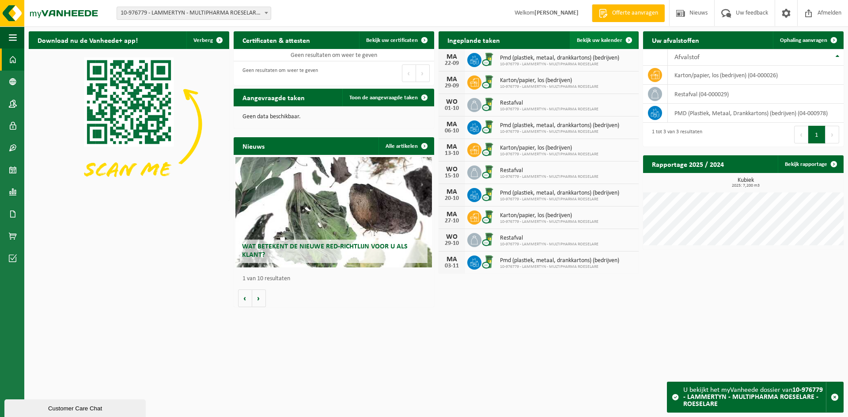
click at [610, 39] on span "Bekijk uw kalender" at bounding box center [599, 41] width 45 height 6
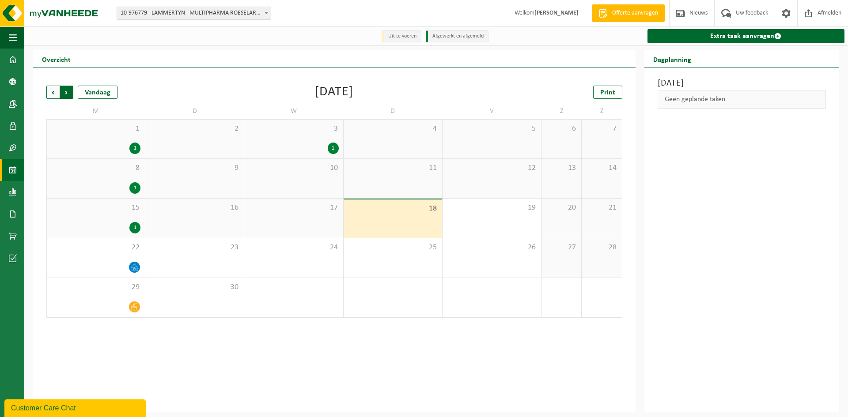
click at [54, 95] on span "Vorige" at bounding box center [52, 92] width 13 height 13
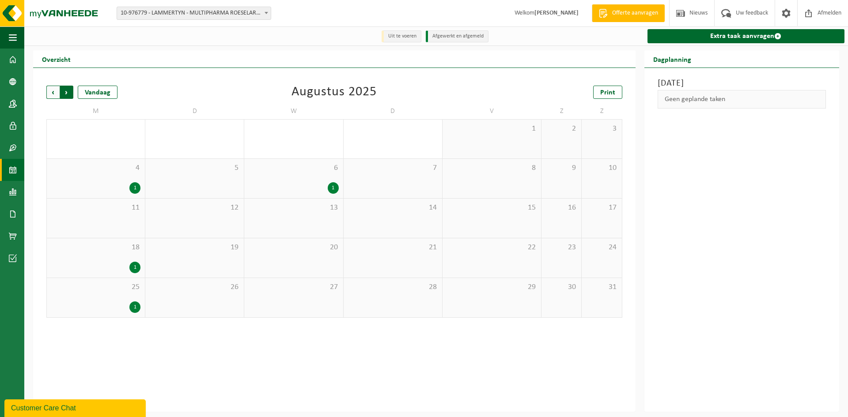
click at [49, 97] on span "Vorige" at bounding box center [52, 92] width 13 height 13
click at [68, 95] on span "Volgende" at bounding box center [66, 92] width 13 height 13
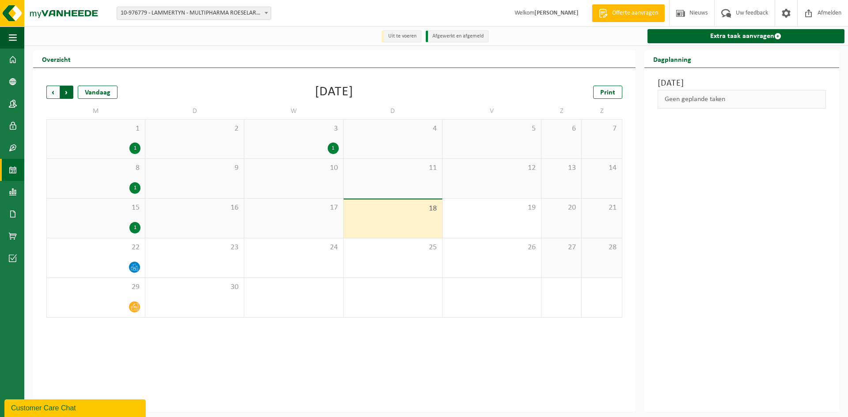
click at [54, 95] on span "Vorige" at bounding box center [52, 92] width 13 height 13
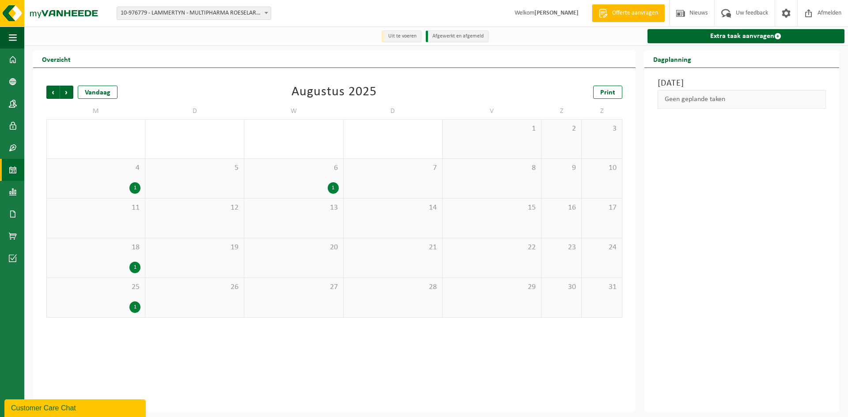
click at [427, 252] on span "21" at bounding box center [393, 248] width 90 height 10
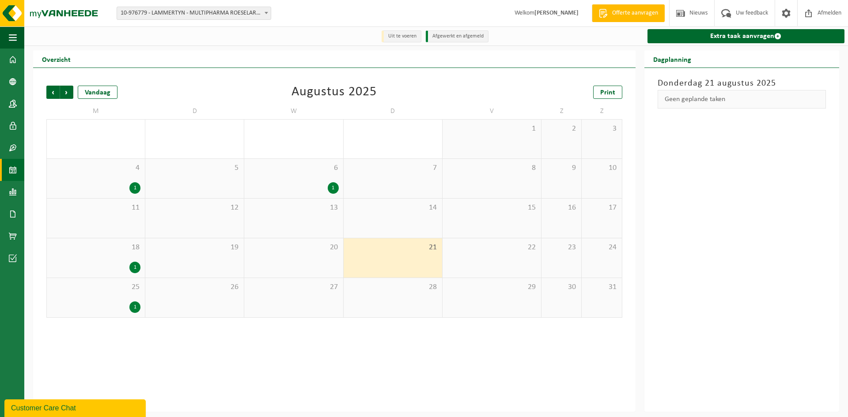
click at [329, 184] on div "1" at bounding box center [333, 187] width 11 height 11
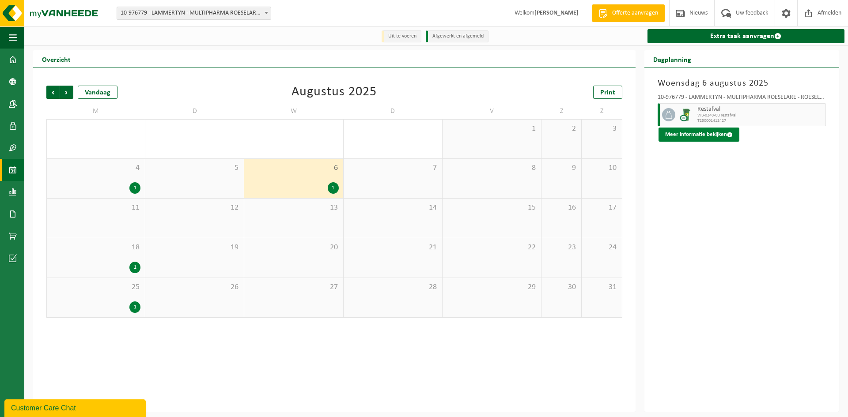
click at [694, 133] on button "Meer informatie bekijken" at bounding box center [699, 135] width 81 height 14
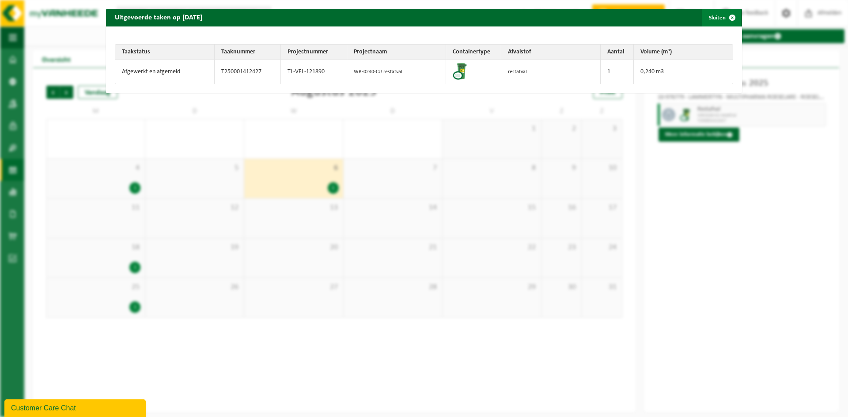
click at [714, 14] on button "Sluiten" at bounding box center [721, 18] width 39 height 18
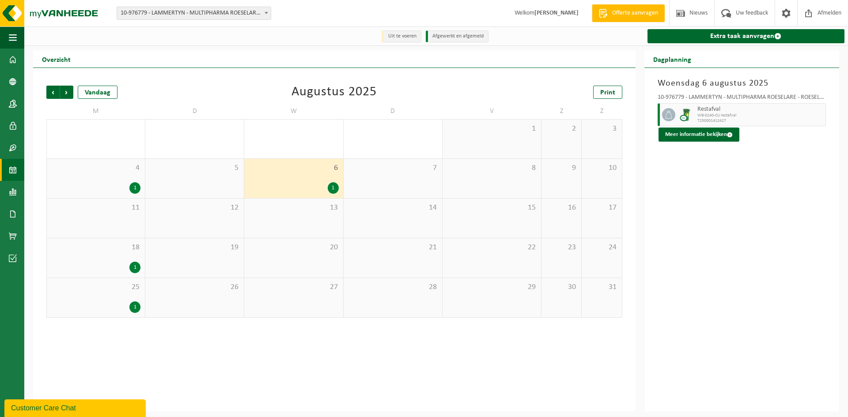
click at [699, 107] on span "Restafval" at bounding box center [760, 109] width 126 height 7
click at [703, 133] on button "Meer informatie bekijken" at bounding box center [699, 135] width 81 height 14
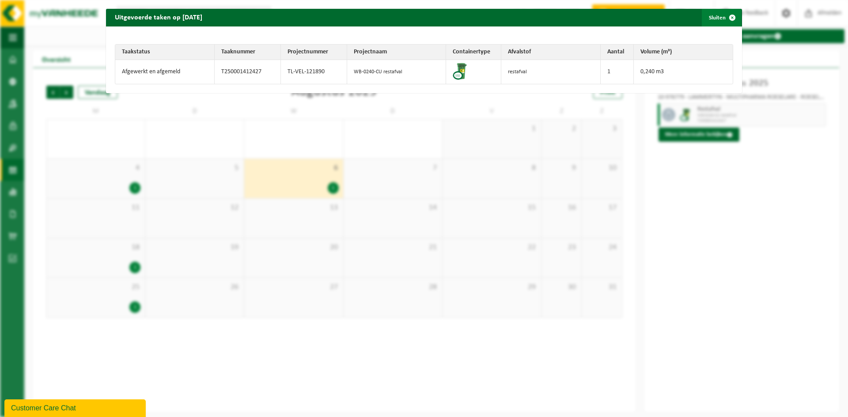
click at [724, 15] on span "button" at bounding box center [733, 18] width 18 height 18
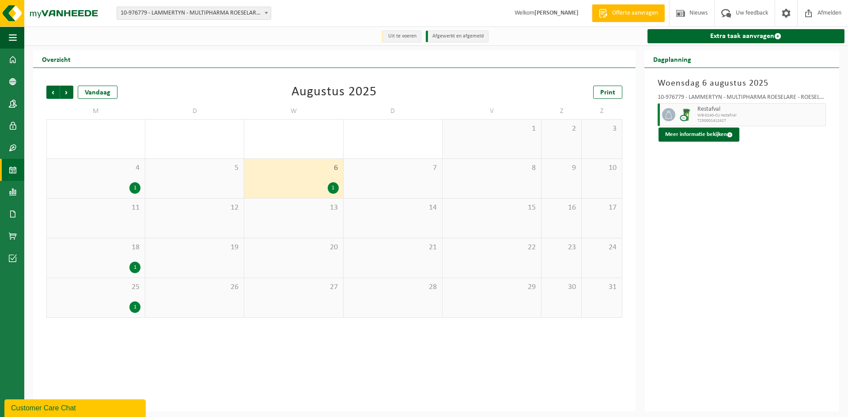
click at [320, 260] on div "20" at bounding box center [293, 258] width 99 height 39
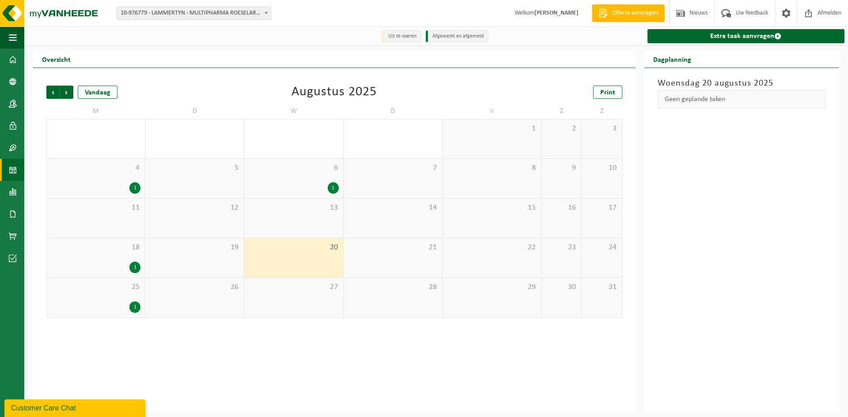
drag, startPoint x: 395, startPoint y: 250, endPoint x: 416, endPoint y: 243, distance: 22.1
click at [395, 250] on span "21" at bounding box center [393, 248] width 90 height 10
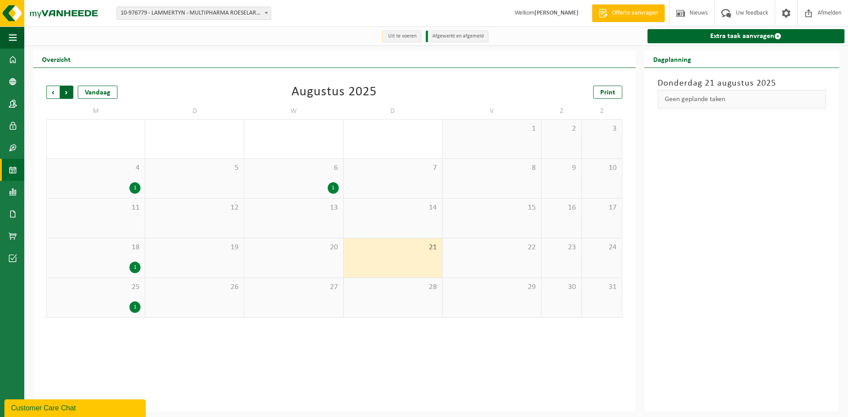
click at [49, 92] on span "Vorige" at bounding box center [52, 92] width 13 height 13
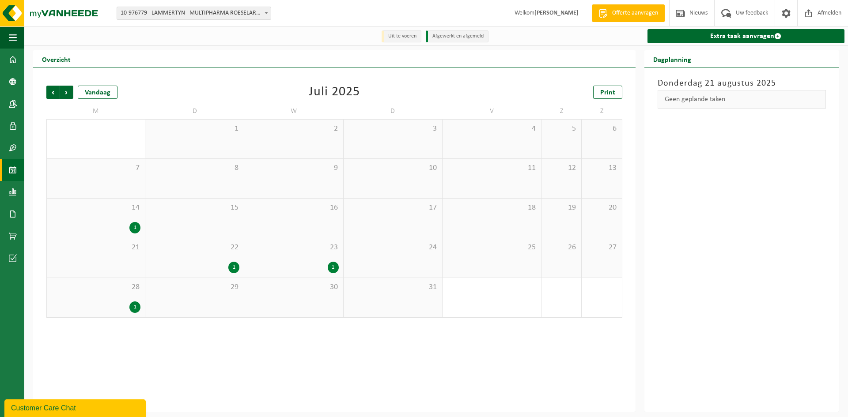
click at [281, 266] on div "1" at bounding box center [294, 267] width 90 height 11
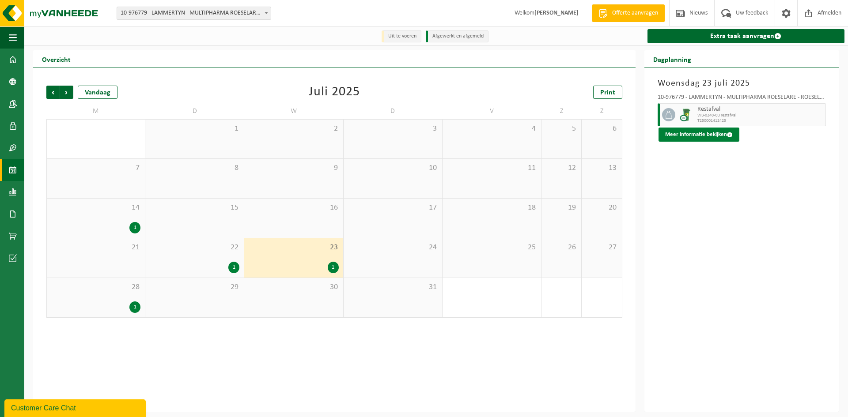
click at [712, 138] on button "Meer informatie bekijken" at bounding box center [699, 135] width 81 height 14
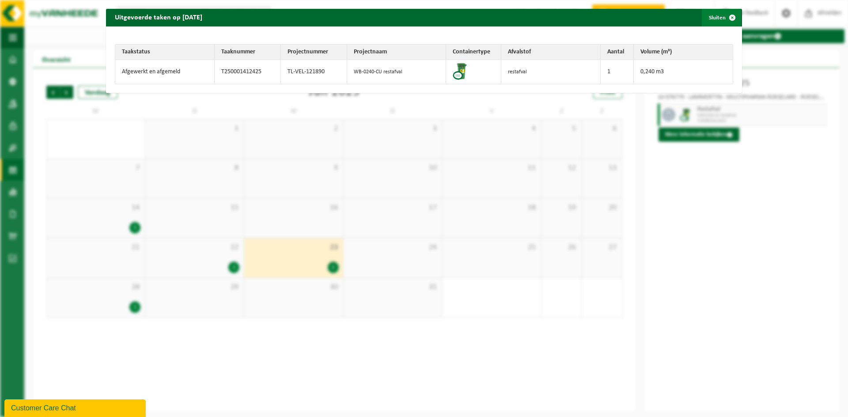
click at [726, 19] on span "button" at bounding box center [733, 18] width 18 height 18
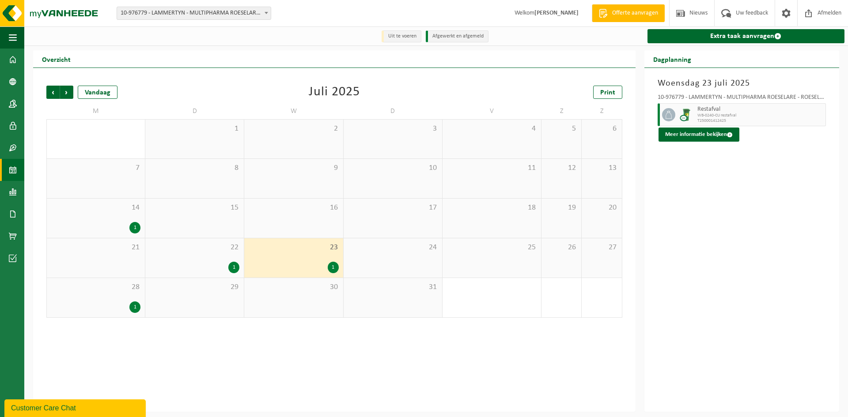
click at [588, 355] on div "Vorige Volgende Vandaag Juli 2025 Print M D W D V Z Z 30 1 1 2 3 4 5 6 7 8 9 10…" at bounding box center [334, 240] width 603 height 344
click at [72, 90] on span "Volgende" at bounding box center [66, 92] width 13 height 13
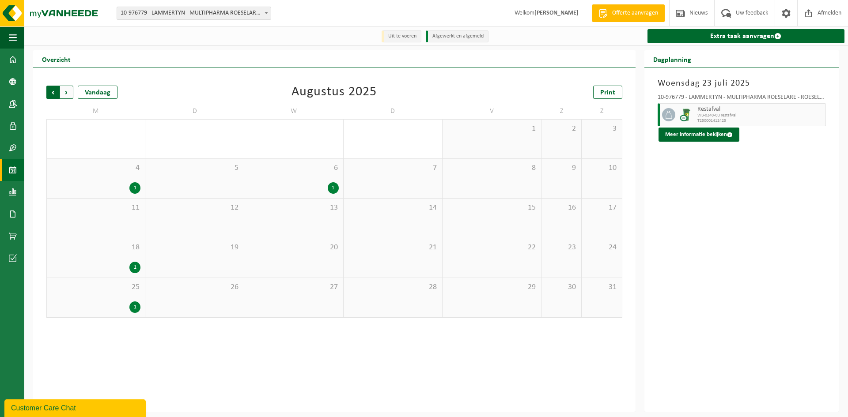
click at [70, 98] on span "Volgende" at bounding box center [66, 92] width 13 height 13
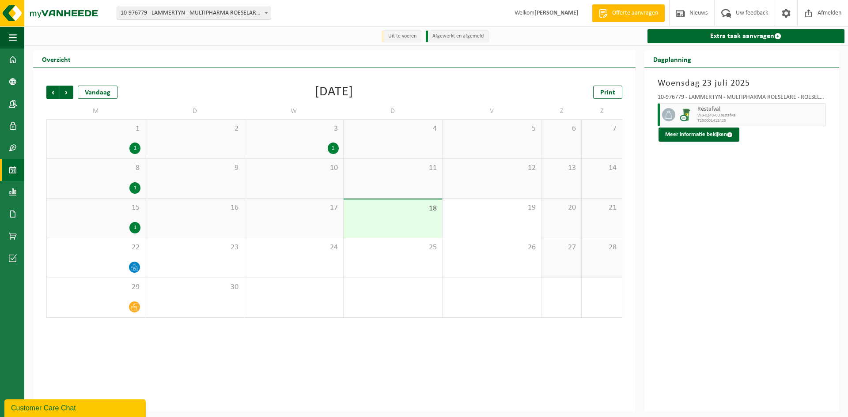
click at [70, 98] on span "Volgende" at bounding box center [66, 92] width 13 height 13
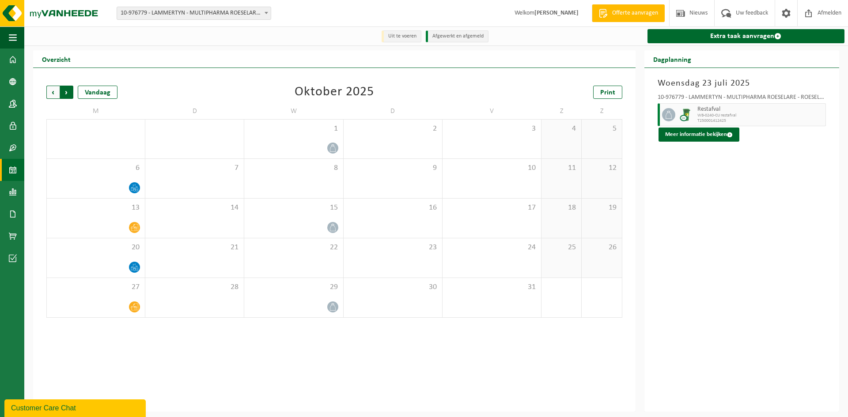
click at [54, 96] on span "Vorige" at bounding box center [52, 92] width 13 height 13
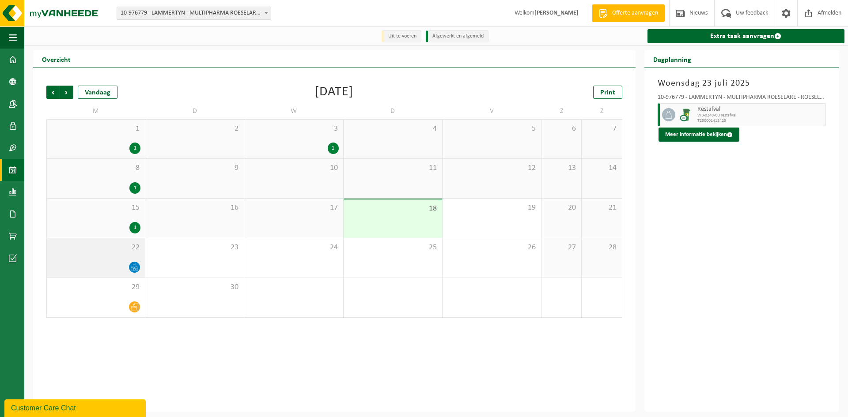
click at [133, 270] on icon at bounding box center [135, 268] width 8 height 8
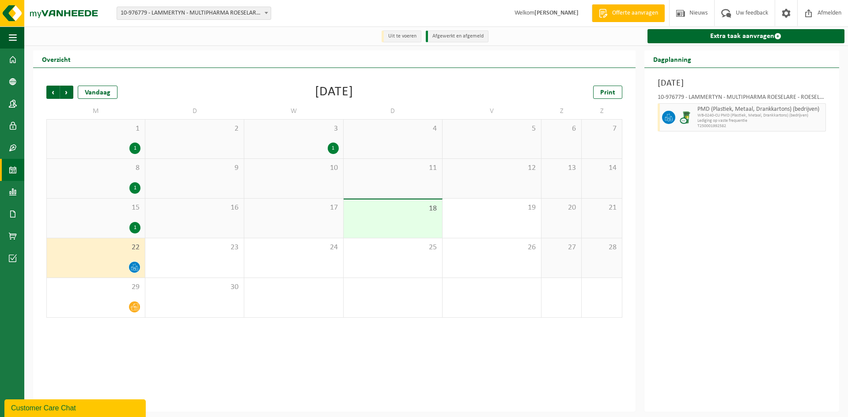
click at [134, 193] on div "1" at bounding box center [134, 187] width 11 height 11
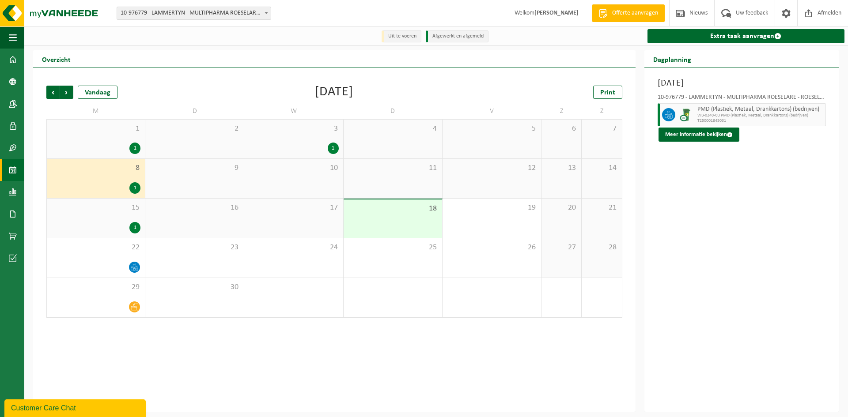
click at [135, 234] on div "1" at bounding box center [134, 227] width 11 height 11
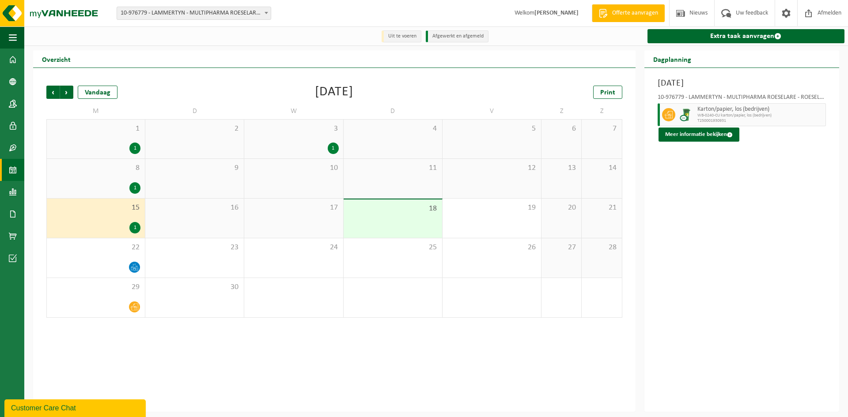
click at [720, 261] on div "Maandag 15 september 2025 10-976779 - LAMMERTYN - MULTIPHARMA ROESELARE - ROESE…" at bounding box center [741, 240] width 195 height 344
click at [142, 231] on div "15 1" at bounding box center [96, 218] width 98 height 39
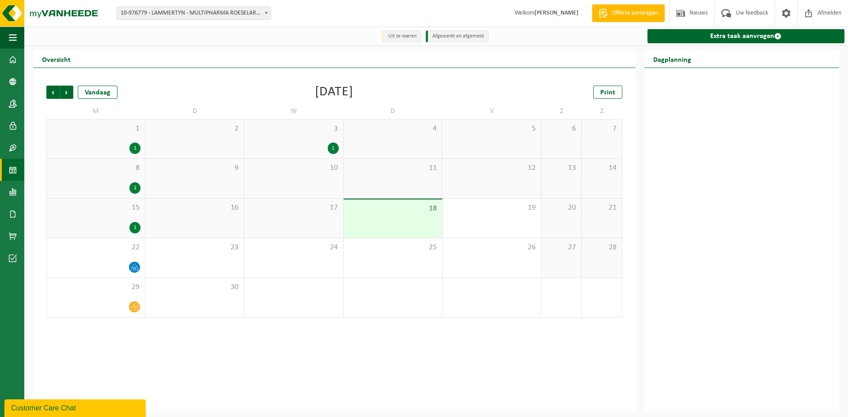
click at [142, 231] on div "15 1" at bounding box center [96, 218] width 98 height 39
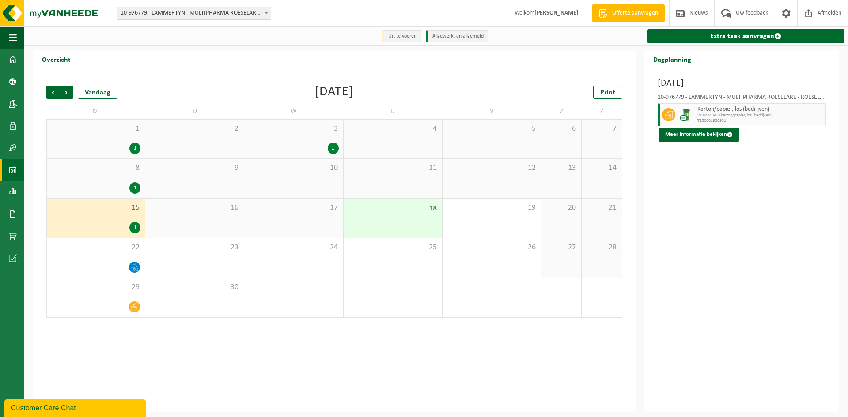
click at [136, 230] on div "1" at bounding box center [134, 227] width 11 height 11
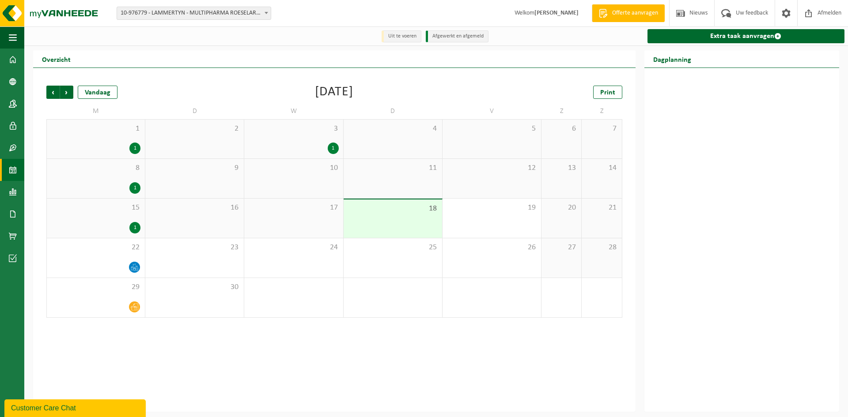
click at [135, 230] on div "1" at bounding box center [134, 227] width 11 height 11
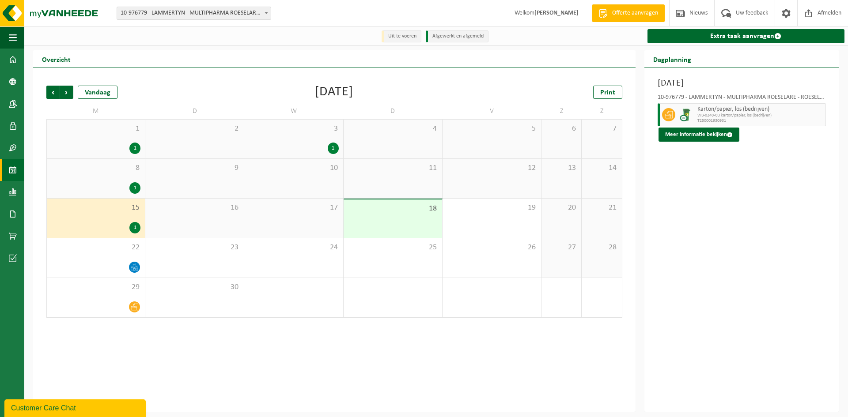
click at [754, 305] on div "Maandag 15 september 2025 10-976779 - LAMMERTYN - MULTIPHARMA ROESELARE - ROESE…" at bounding box center [741, 240] width 195 height 344
click at [689, 326] on div "Maandag 15 september 2025 10-976779 - LAMMERTYN - MULTIPHARMA ROESELARE - ROESE…" at bounding box center [741, 240] width 195 height 344
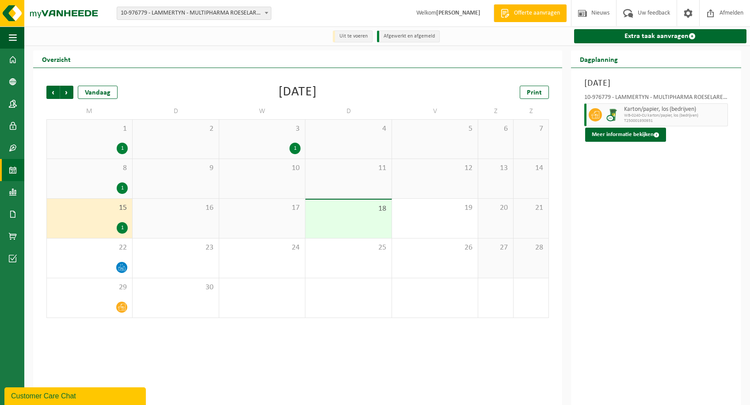
click at [296, 147] on div "1" at bounding box center [294, 148] width 11 height 11
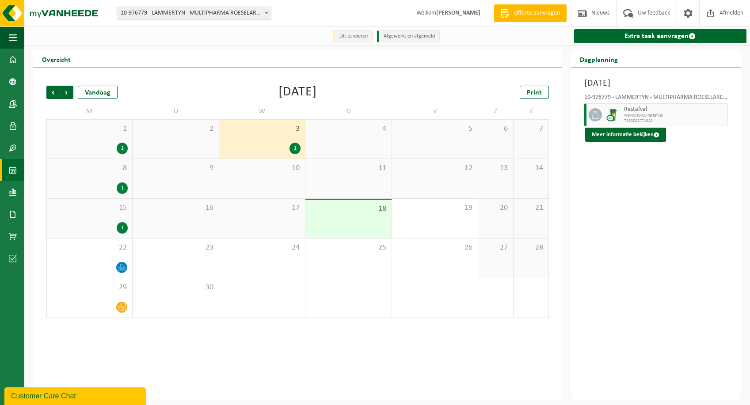
click at [178, 18] on span "10-976779 - LAMMERTYN - MULTIPHARMA ROESELARE - ROESELARE" at bounding box center [194, 13] width 154 height 12
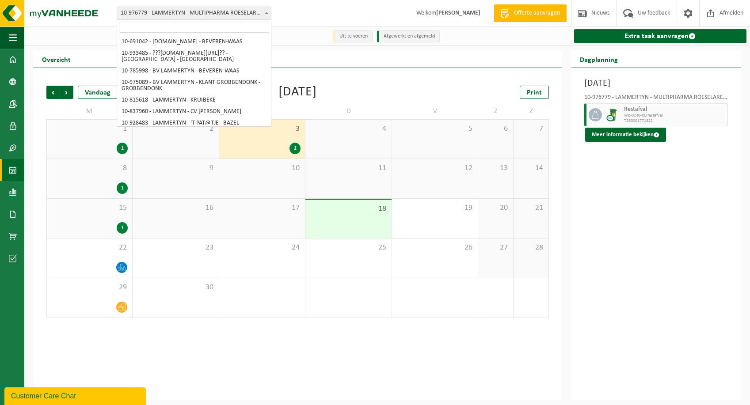
scroll to position [2898, 0]
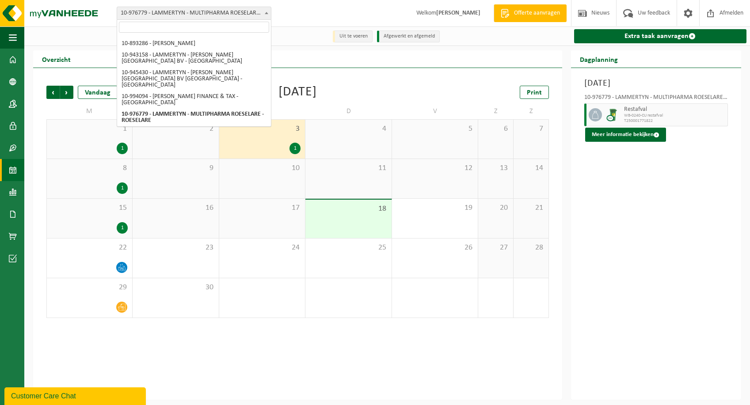
select select "159078"
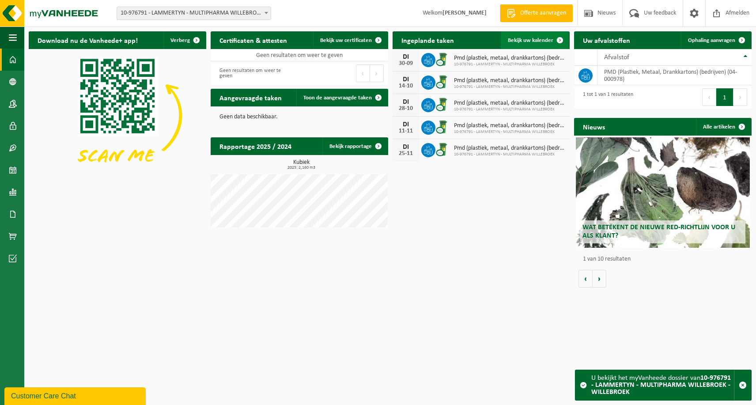
click at [543, 41] on span "Bekijk uw kalender" at bounding box center [530, 41] width 45 height 6
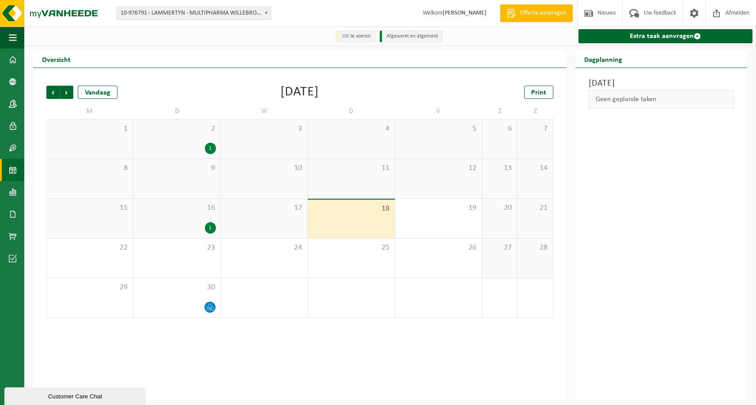
click at [209, 144] on div "1" at bounding box center [210, 148] width 11 height 11
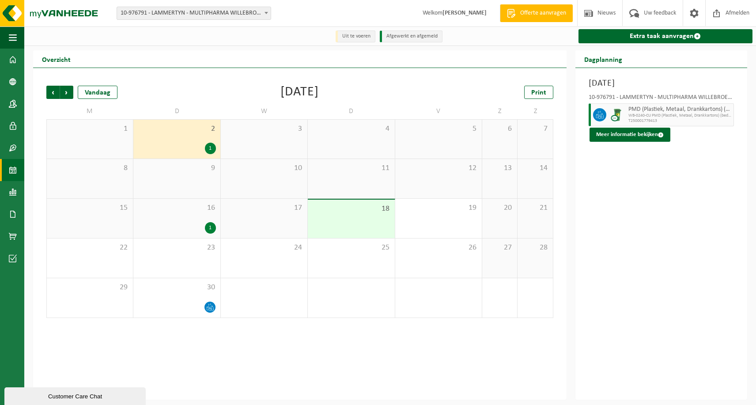
click at [364, 218] on div "18" at bounding box center [351, 219] width 87 height 38
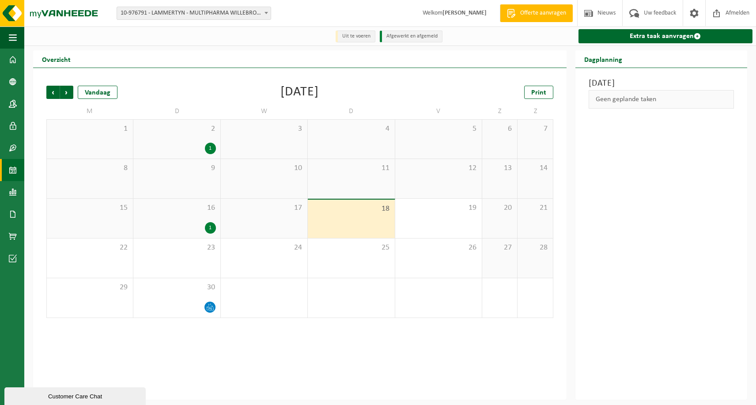
click at [209, 228] on div "1" at bounding box center [210, 227] width 11 height 11
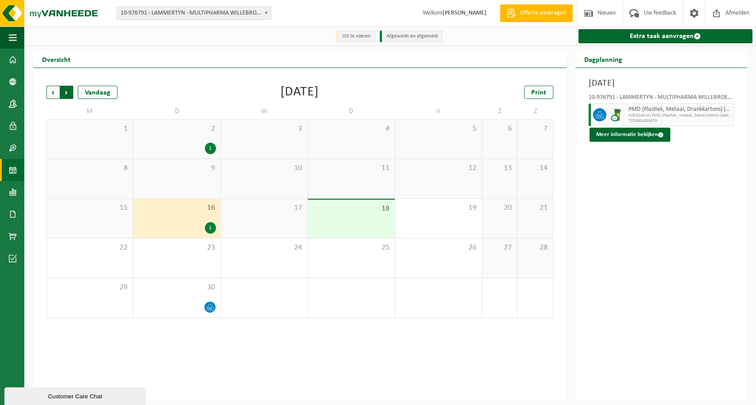
click at [57, 91] on span "Vorige" at bounding box center [52, 92] width 13 height 13
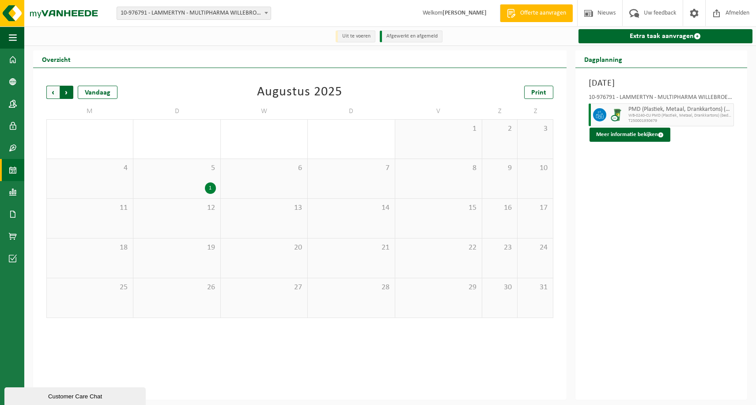
click at [56, 91] on span "Vorige" at bounding box center [52, 92] width 13 height 13
click at [208, 305] on div "1" at bounding box center [210, 307] width 11 height 11
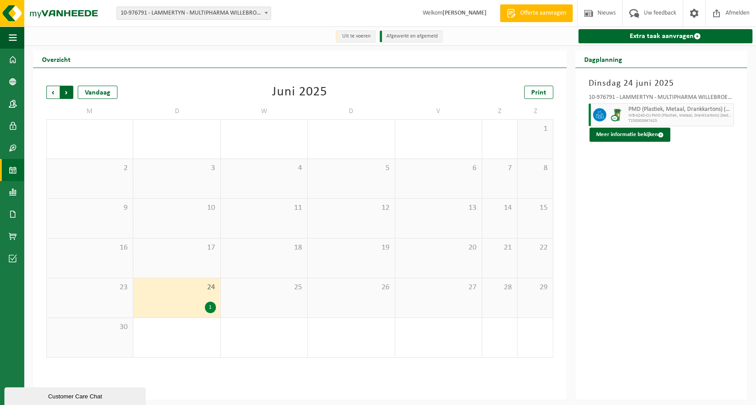
click at [51, 90] on span "Vorige" at bounding box center [52, 92] width 13 height 13
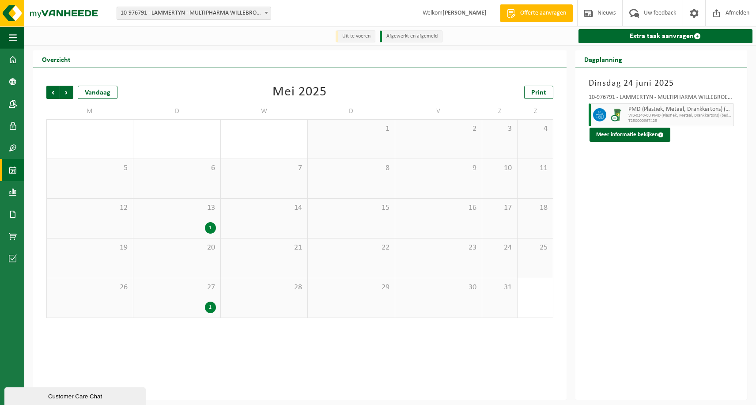
click at [51, 90] on span "Vorige" at bounding box center [52, 92] width 13 height 13
click at [70, 95] on span "Volgende" at bounding box center [66, 92] width 13 height 13
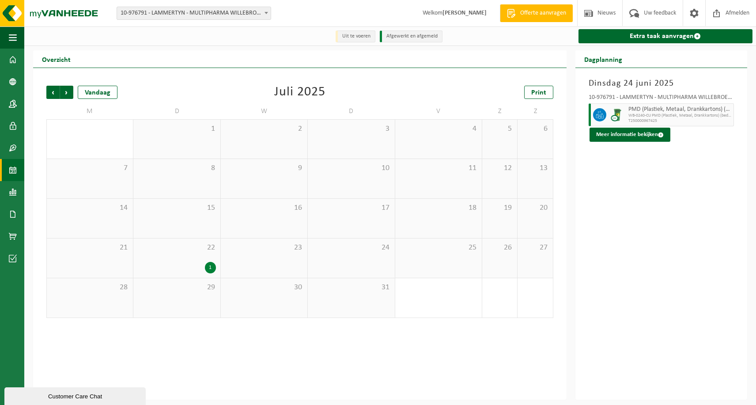
click at [70, 95] on span "Volgende" at bounding box center [66, 92] width 13 height 13
